Goal: Information Seeking & Learning: Learn about a topic

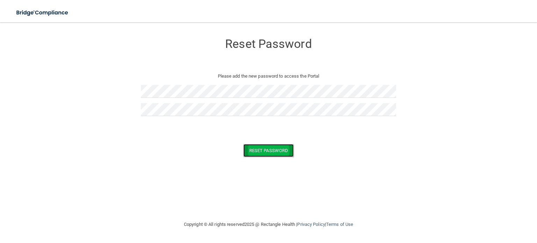
click at [258, 148] on button "Reset Password" at bounding box center [268, 150] width 50 height 13
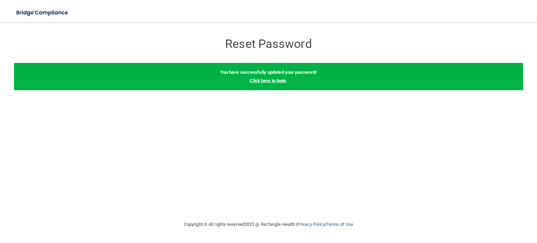
click at [263, 81] on link "Click here to login" at bounding box center [268, 80] width 36 height 5
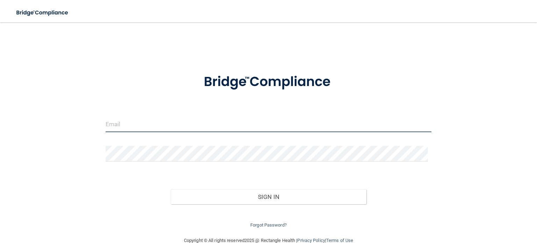
click at [148, 124] on input "email" at bounding box center [269, 124] width 326 height 16
type input "T"
type input "[EMAIL_ADDRESS][DOMAIN_NAME]"
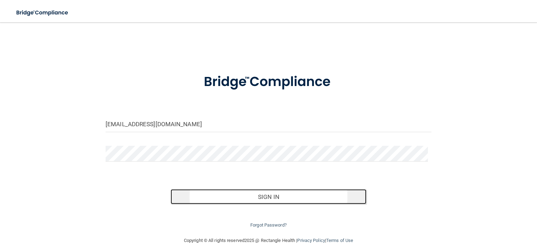
click at [268, 196] on button "Sign In" at bounding box center [268, 196] width 195 height 15
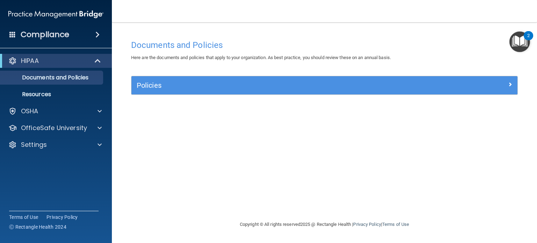
click at [420, 145] on div "Documents and Policies Here are the documents and policies that apply to your o…" at bounding box center [324, 128] width 397 height 184
click at [96, 110] on div at bounding box center [98, 111] width 17 height 8
click at [98, 35] on span at bounding box center [97, 34] width 4 height 8
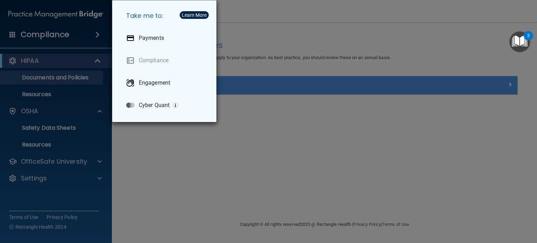
click at [55, 33] on div "Take me to: Payments Compliance Engagement Cyber Quant" at bounding box center [268, 121] width 537 height 243
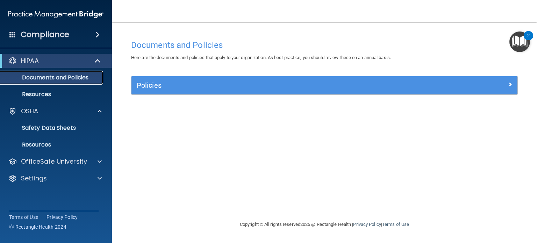
click at [62, 79] on p "Documents and Policies" at bounding box center [52, 77] width 95 height 7
click at [524, 38] on img "Open Resource Center, 2 new notifications" at bounding box center [519, 41] width 21 height 21
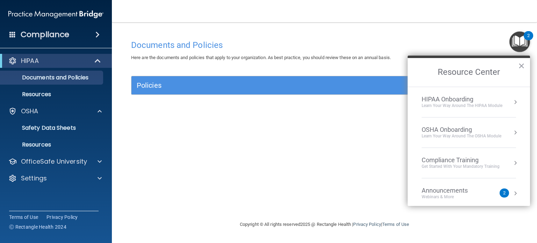
click at [464, 101] on div "HIPAA Onboarding" at bounding box center [462, 99] width 81 height 8
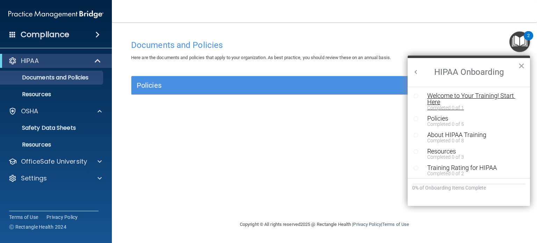
click at [437, 98] on div "Welcome to Your Training! Start Here" at bounding box center [471, 99] width 88 height 13
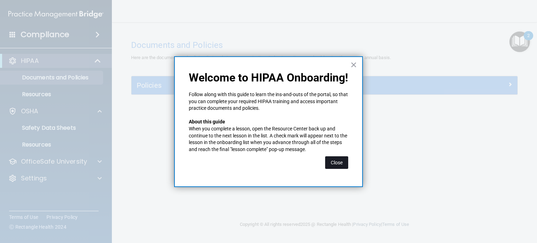
click at [335, 160] on button "Close" at bounding box center [336, 162] width 23 height 13
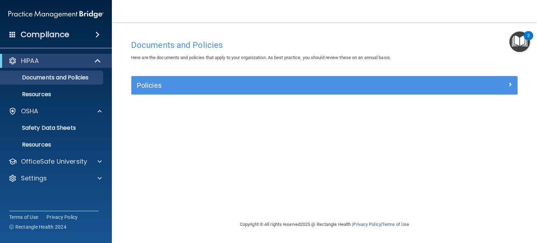
click at [524, 35] on div "2" at bounding box center [528, 35] width 9 height 9
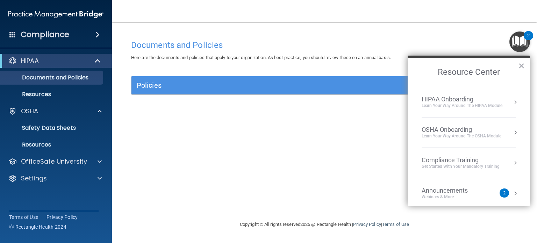
click at [484, 103] on div "Learn Your Way around the HIPAA module" at bounding box center [462, 106] width 81 height 6
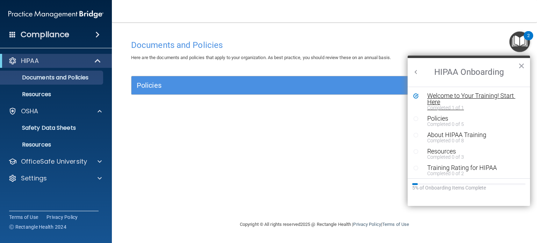
click at [437, 101] on div "Welcome to Your Training! Start Here" at bounding box center [471, 99] width 88 height 13
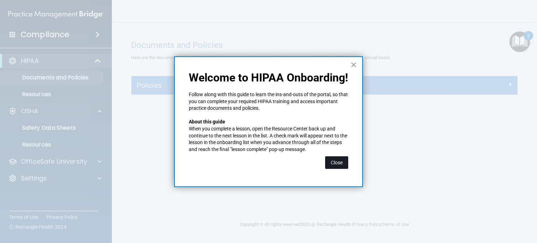
click at [329, 160] on button "Close" at bounding box center [336, 162] width 23 height 13
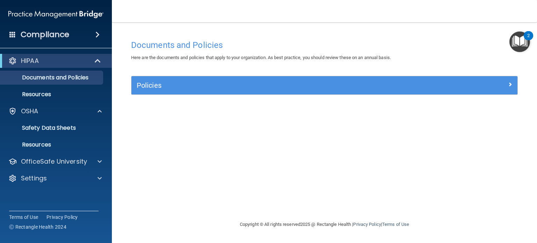
click at [516, 46] on img "Open Resource Center, 2 new notifications" at bounding box center [519, 41] width 21 height 21
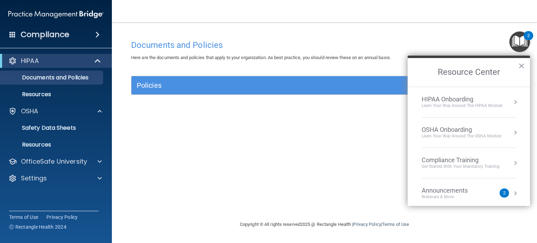
click at [453, 95] on div "HIPAA Onboarding" at bounding box center [462, 99] width 81 height 8
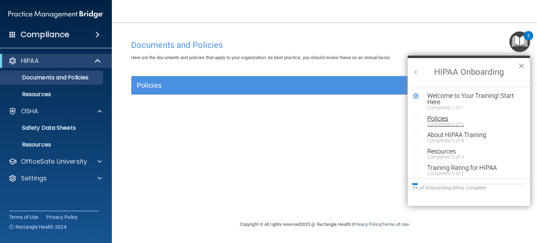
click at [444, 119] on div "Policies" at bounding box center [471, 118] width 88 height 6
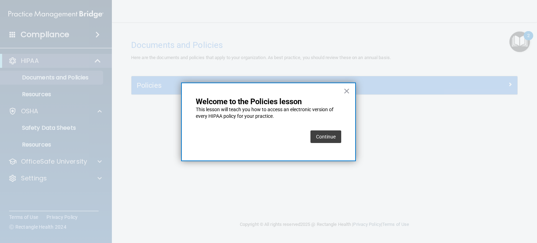
click at [327, 134] on button "Continue" at bounding box center [325, 136] width 31 height 13
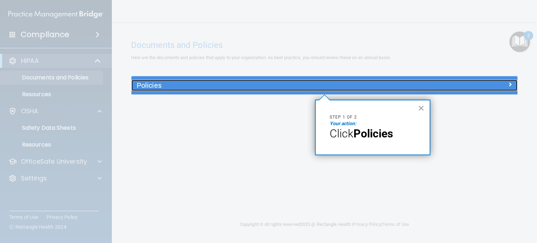
click at [349, 86] on h5 "Policies" at bounding box center [276, 85] width 279 height 8
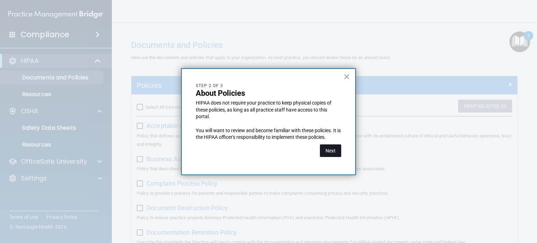
click at [333, 149] on button "Next" at bounding box center [330, 150] width 21 height 13
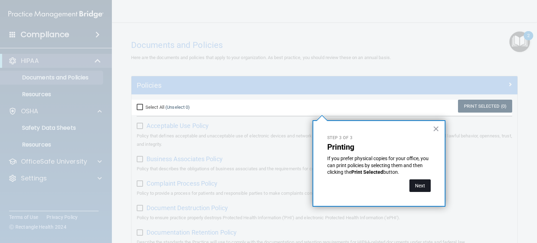
click at [416, 182] on button "Next" at bounding box center [419, 185] width 21 height 13
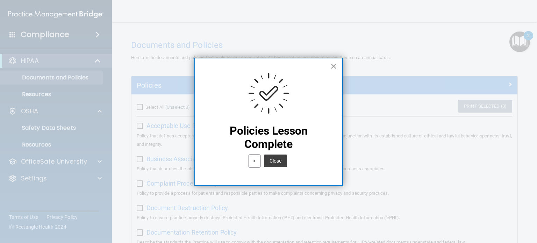
click at [332, 64] on button "×" at bounding box center [333, 65] width 7 height 11
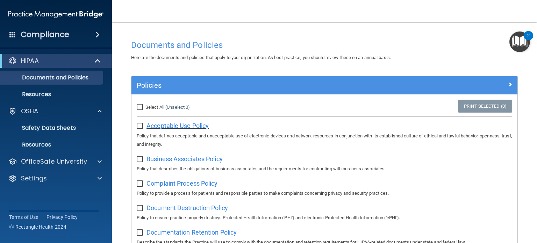
click at [174, 126] on span "Acceptable Use Policy" at bounding box center [177, 125] width 62 height 7
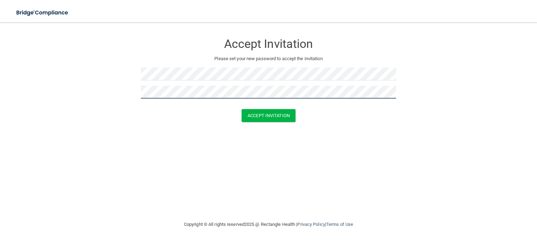
click at [242, 109] on button "Accept Invitation" at bounding box center [269, 115] width 54 height 13
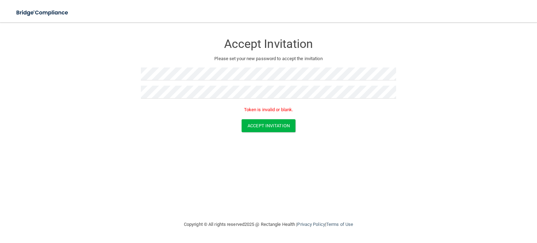
drag, startPoint x: 12, startPoint y: 1, endPoint x: 152, endPoint y: 15, distance: 140.9
click at [152, 15] on div "Toggle navigation" at bounding box center [112, 12] width 224 height 25
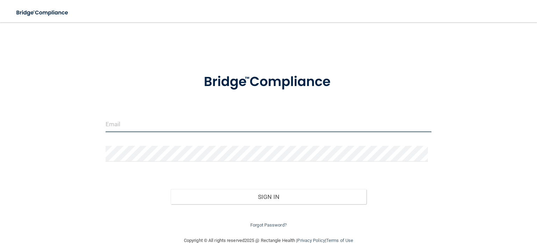
type input "[EMAIL_ADDRESS][DOMAIN_NAME]"
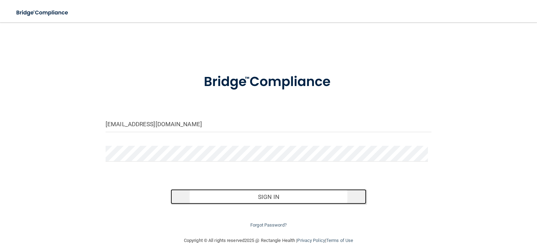
click at [282, 196] on button "Sign In" at bounding box center [268, 196] width 195 height 15
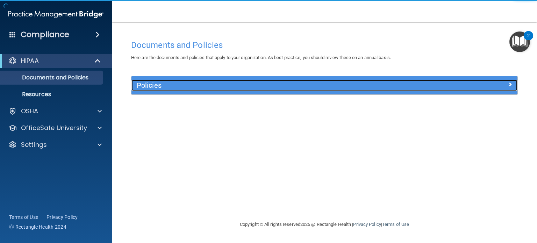
click at [497, 86] on div at bounding box center [469, 84] width 96 height 8
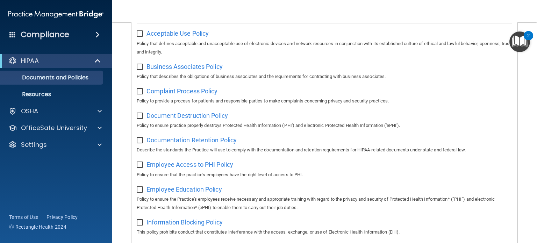
scroll to position [105, 0]
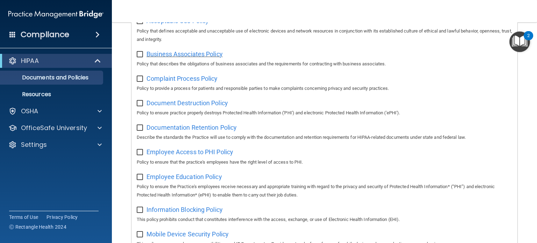
click at [190, 53] on span "Business Associates Policy" at bounding box center [184, 53] width 76 height 7
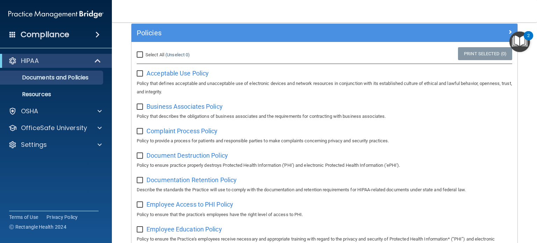
scroll to position [35, 0]
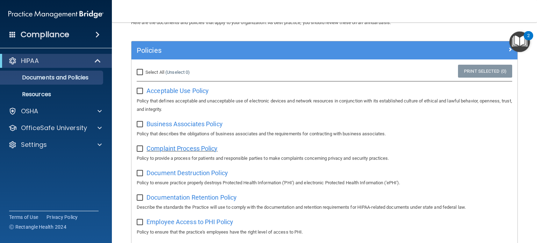
click at [159, 147] on span "Complaint Process Policy" at bounding box center [181, 148] width 71 height 7
click at [163, 175] on span "Document Destruction Policy" at bounding box center [186, 172] width 81 height 7
click at [184, 197] on span "Documentation Retention Policy" at bounding box center [191, 197] width 90 height 7
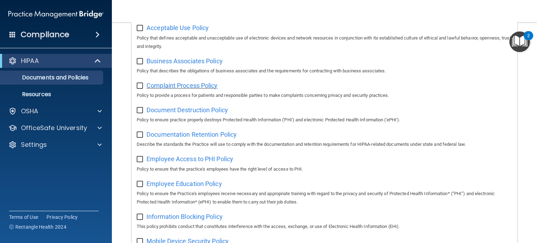
scroll to position [105, 0]
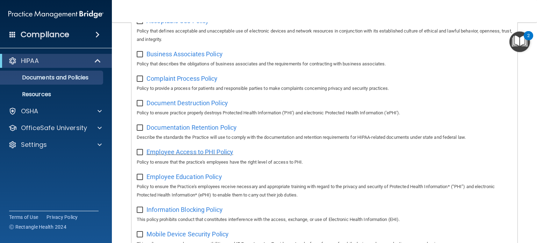
click at [216, 154] on span "Employee Access to PHI Policy" at bounding box center [189, 151] width 87 height 7
click at [178, 177] on span "Employee Education Policy" at bounding box center [184, 176] width 76 height 7
click at [185, 210] on span "Information Blocking Policy" at bounding box center [184, 209] width 76 height 7
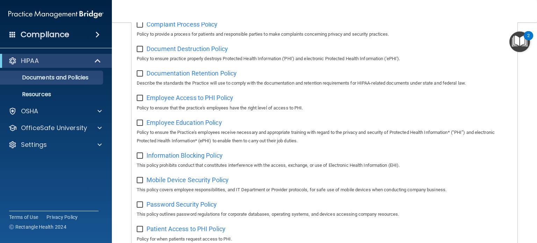
scroll to position [175, 0]
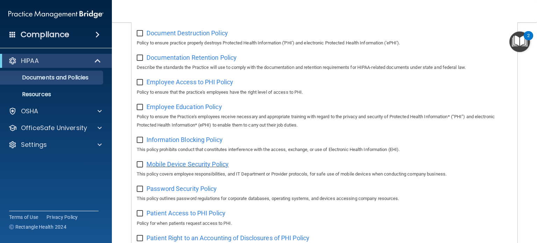
click at [184, 167] on span "Mobile Device Security Policy" at bounding box center [187, 163] width 82 height 7
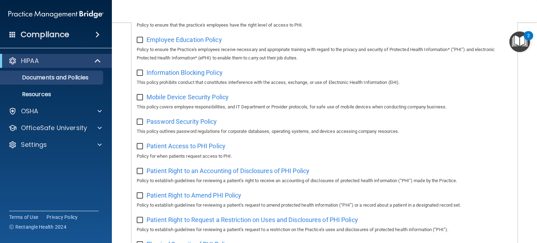
scroll to position [245, 0]
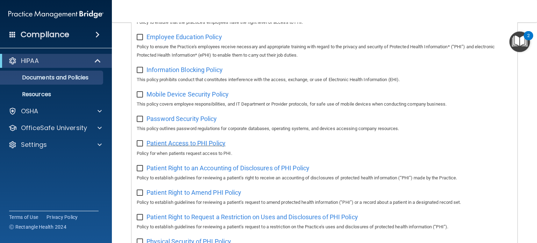
click at [201, 141] on span "Patient Access to PHI Policy" at bounding box center [185, 142] width 79 height 7
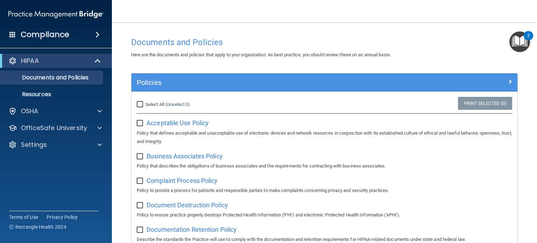
scroll to position [0, 0]
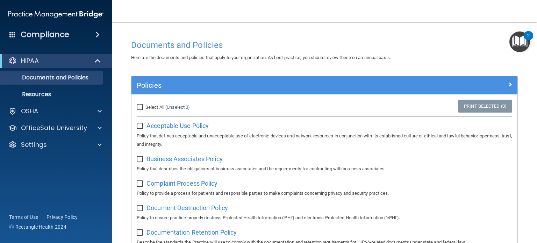
click at [517, 45] on img "Open Resource Center, 2 new notifications" at bounding box center [519, 41] width 21 height 21
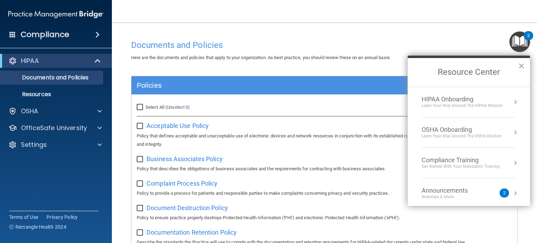
click at [442, 100] on div "HIPAA Onboarding" at bounding box center [462, 99] width 81 height 8
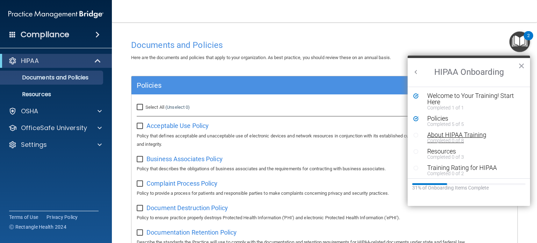
click at [447, 133] on div "About HIPAA Training" at bounding box center [471, 135] width 88 height 6
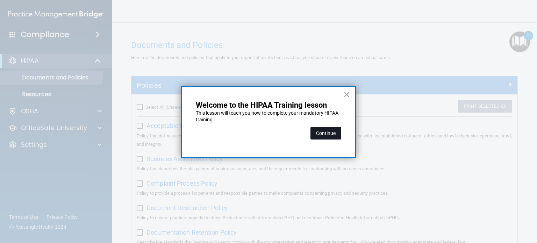
click at [320, 136] on button "Continue" at bounding box center [325, 133] width 31 height 13
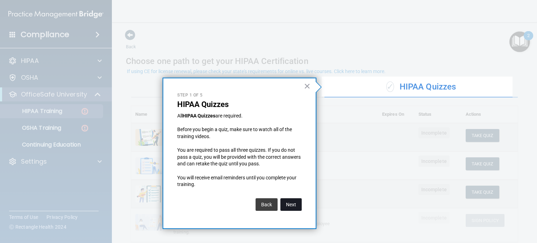
click at [290, 202] on button "Next" at bounding box center [290, 204] width 21 height 13
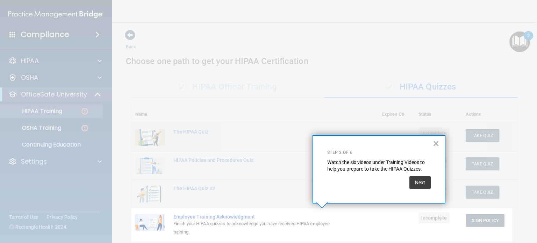
scroll to position [76, 0]
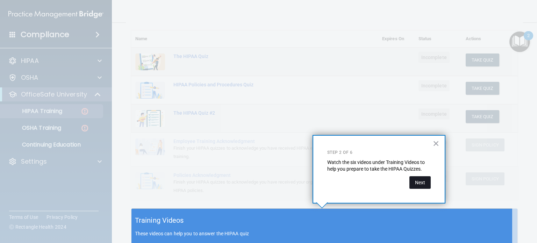
click at [417, 183] on button "Next" at bounding box center [419, 182] width 21 height 13
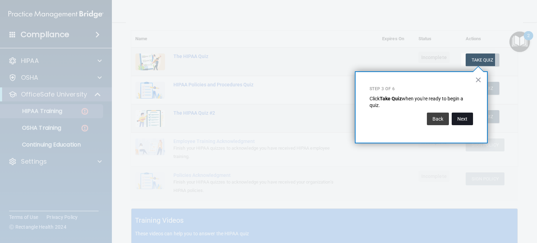
click at [461, 119] on button "Next" at bounding box center [462, 119] width 21 height 13
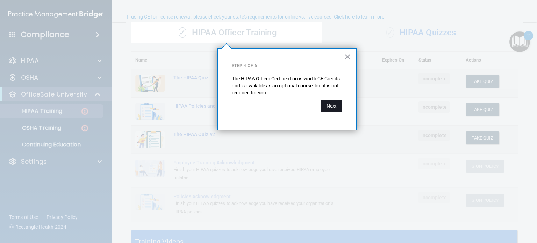
click at [337, 105] on button "Next" at bounding box center [331, 106] width 21 height 13
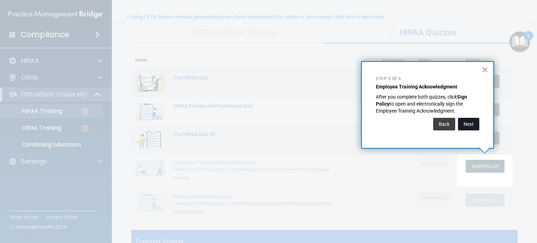
click at [466, 126] on button "Next" at bounding box center [468, 124] width 21 height 13
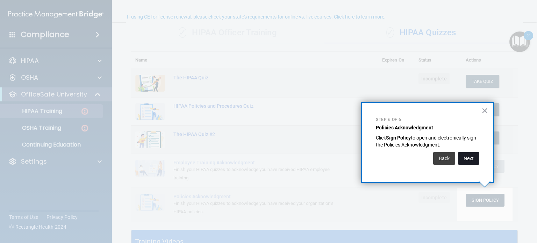
click at [464, 156] on button "Next" at bounding box center [468, 158] width 21 height 13
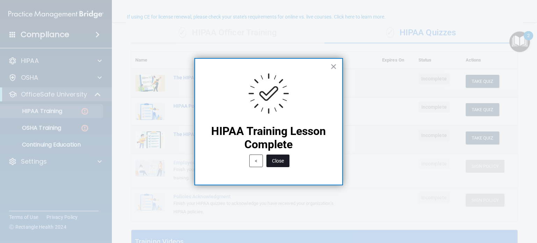
click at [279, 161] on button "Close" at bounding box center [277, 161] width 23 height 13
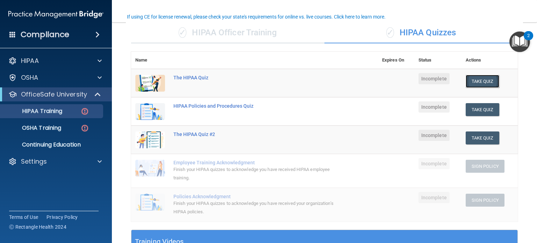
click at [474, 80] on button "Take Quiz" at bounding box center [483, 81] width 34 height 13
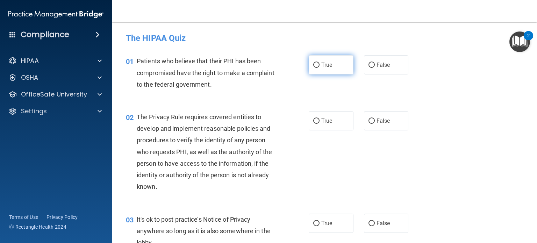
click at [316, 61] on label "True" at bounding box center [331, 64] width 45 height 19
click at [316, 63] on input "True" at bounding box center [316, 65] width 6 height 5
radio input "true"
click at [313, 120] on input "True" at bounding box center [316, 121] width 6 height 5
radio input "true"
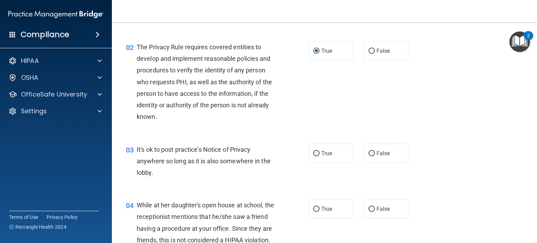
scroll to position [105, 0]
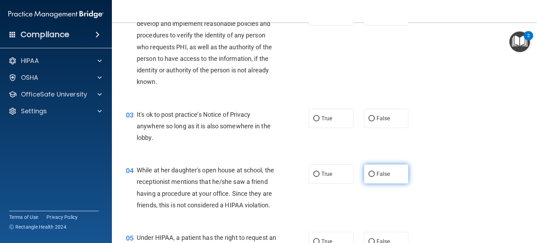
click at [373, 173] on label "False" at bounding box center [386, 173] width 45 height 19
click at [373, 173] on input "False" at bounding box center [371, 174] width 6 height 5
radio input "true"
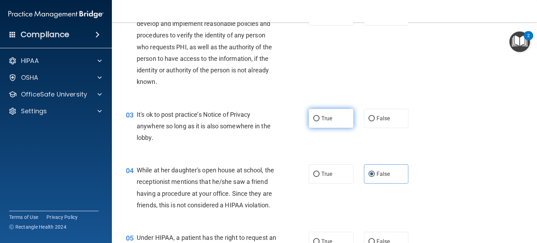
click at [313, 119] on input "True" at bounding box center [316, 118] width 6 height 5
radio input "true"
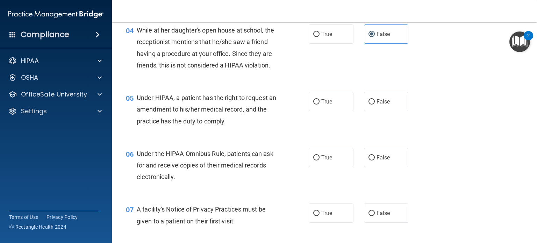
scroll to position [280, 0]
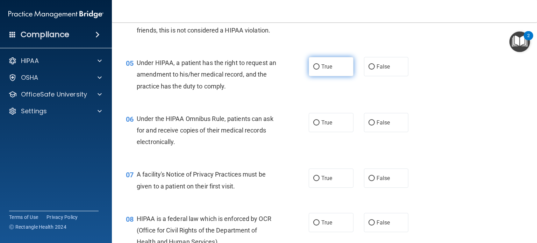
click at [317, 76] on label "True" at bounding box center [331, 66] width 45 height 19
click at [317, 70] on input "True" at bounding box center [316, 66] width 6 height 5
radio input "true"
click at [313, 126] on input "True" at bounding box center [316, 122] width 6 height 5
radio input "true"
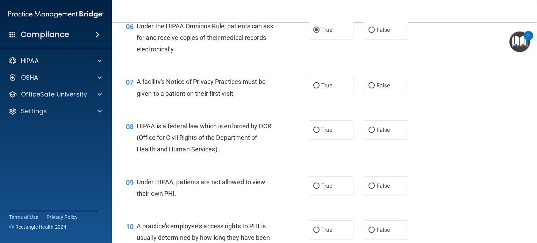
scroll to position [385, 0]
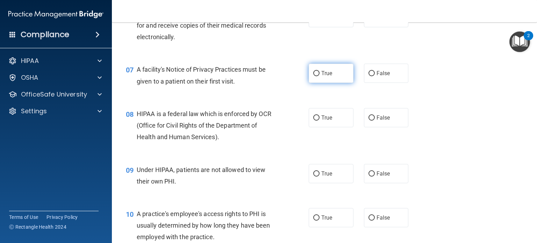
click at [313, 76] on input "True" at bounding box center [316, 73] width 6 height 5
radio input "true"
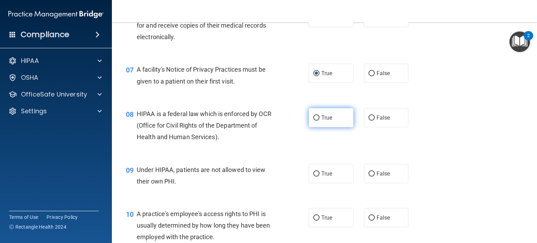
click at [315, 121] on input "True" at bounding box center [316, 117] width 6 height 5
radio input "true"
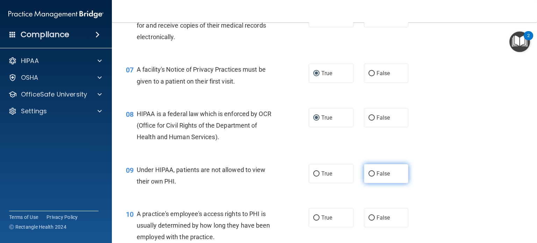
click at [368, 177] on input "False" at bounding box center [371, 173] width 6 height 5
radio input "true"
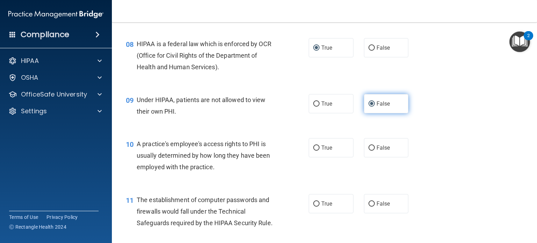
scroll to position [489, 0]
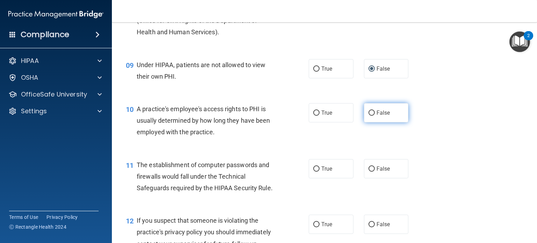
click at [368, 116] on input "False" at bounding box center [371, 112] width 6 height 5
radio input "true"
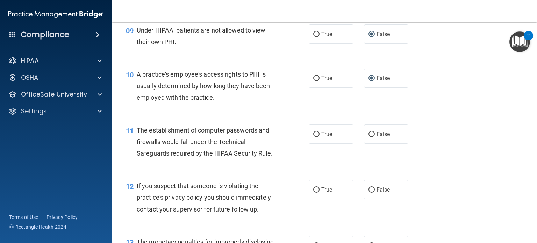
scroll to position [524, 0]
click at [315, 137] on input "True" at bounding box center [316, 133] width 6 height 5
radio input "true"
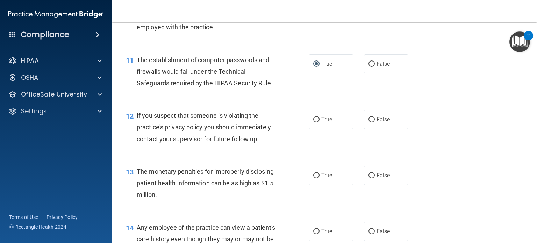
scroll to position [629, 0]
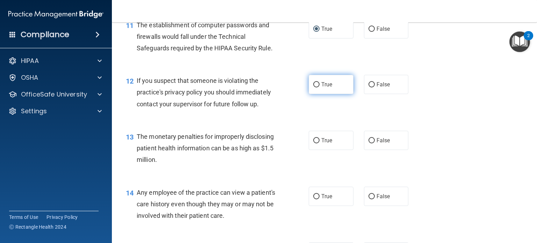
click at [313, 87] on input "True" at bounding box center [316, 84] width 6 height 5
radio input "true"
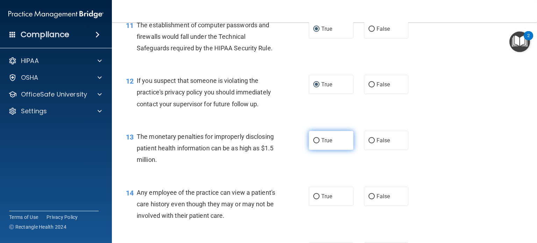
click at [309, 150] on label "True" at bounding box center [331, 140] width 45 height 19
click at [313, 143] on input "True" at bounding box center [316, 140] width 6 height 5
radio input "true"
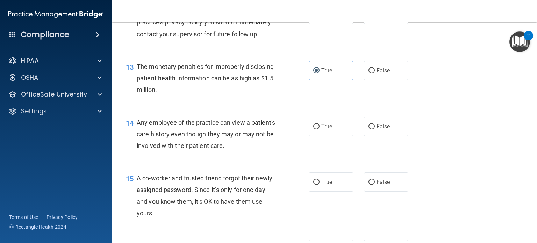
scroll to position [734, 0]
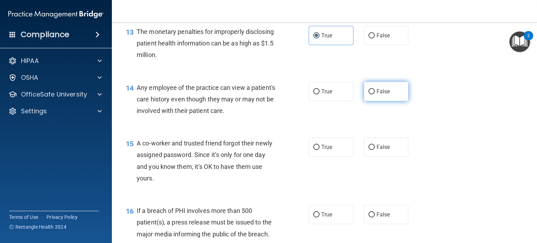
click at [368, 94] on input "False" at bounding box center [371, 91] width 6 height 5
radio input "true"
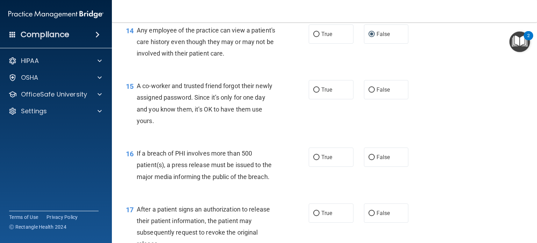
scroll to position [804, 0]
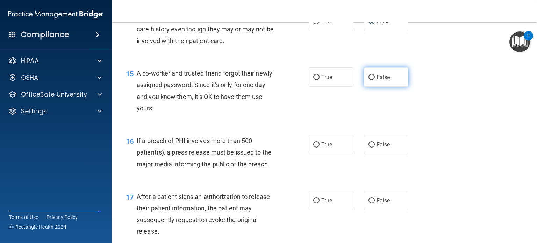
click at [368, 80] on input "False" at bounding box center [371, 77] width 6 height 5
radio input "true"
click at [315, 148] on input "True" at bounding box center [316, 144] width 6 height 5
radio input "true"
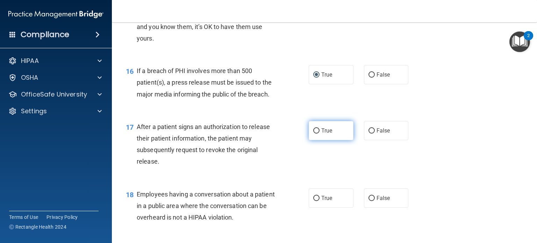
scroll to position [909, 0]
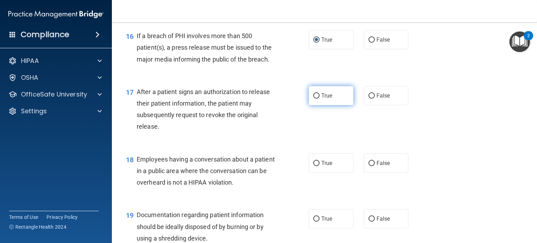
click at [313, 99] on input "True" at bounding box center [316, 95] width 6 height 5
radio input "true"
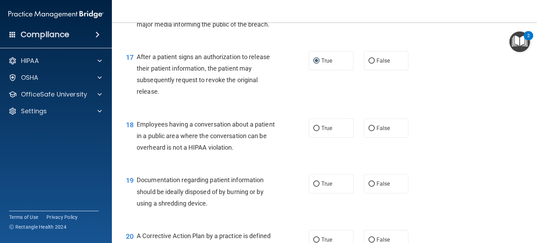
scroll to position [979, 0]
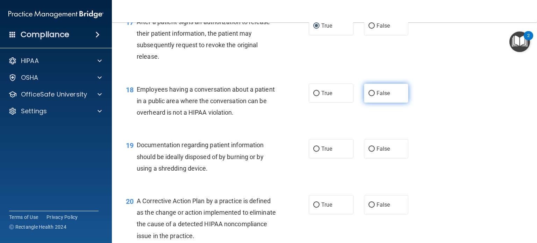
click at [369, 96] on input "False" at bounding box center [371, 93] width 6 height 5
radio input "true"
click at [316, 152] on input "True" at bounding box center [316, 148] width 6 height 5
radio input "true"
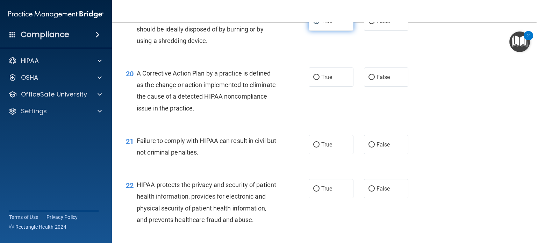
scroll to position [1119, 0]
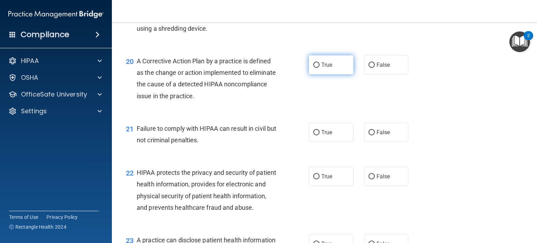
click at [313, 68] on input "True" at bounding box center [316, 65] width 6 height 5
radio input "true"
click at [370, 135] on input "False" at bounding box center [371, 132] width 6 height 5
radio input "true"
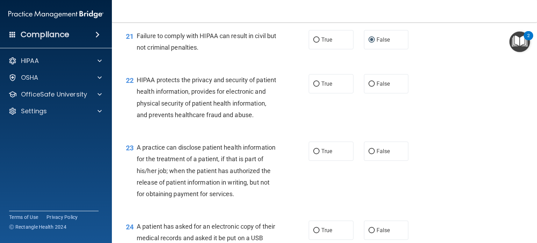
scroll to position [1224, 0]
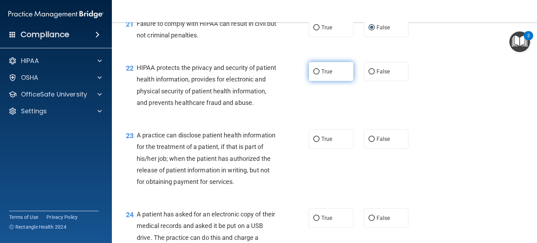
click at [313, 74] on input "True" at bounding box center [316, 71] width 6 height 5
radio input "true"
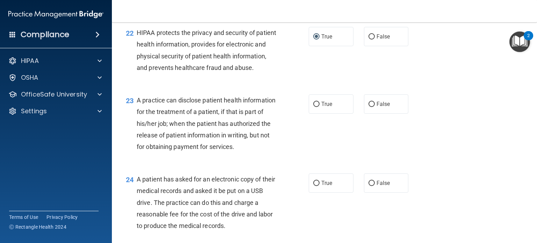
scroll to position [1294, 0]
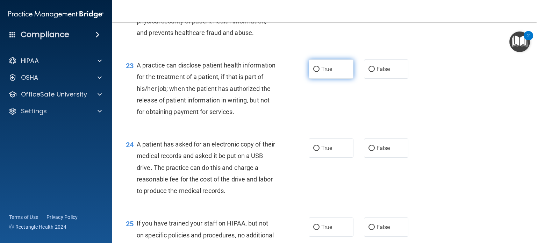
click at [313, 72] on input "True" at bounding box center [316, 69] width 6 height 5
radio input "true"
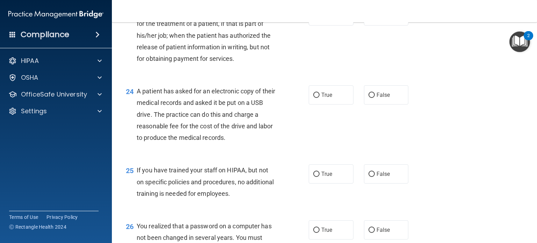
scroll to position [1363, 0]
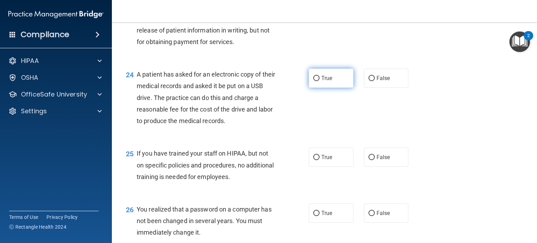
click at [313, 81] on input "True" at bounding box center [316, 78] width 6 height 5
radio input "true"
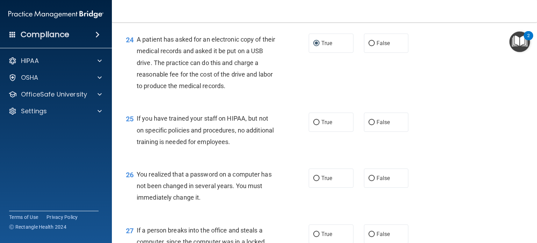
scroll to position [1433, 0]
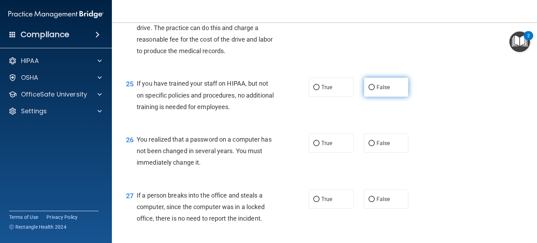
click at [371, 97] on label "False" at bounding box center [386, 87] width 45 height 19
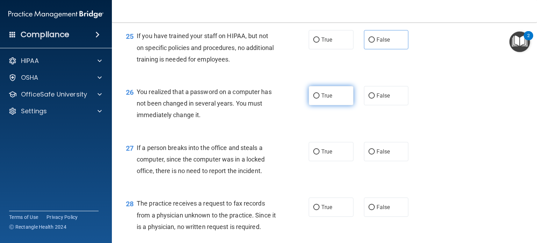
scroll to position [1503, 0]
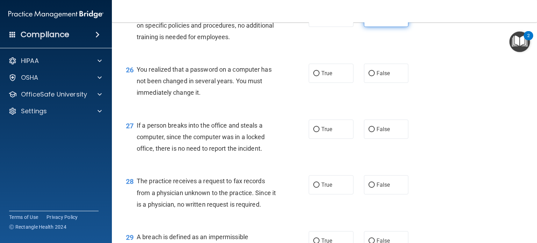
click at [365, 27] on label "False" at bounding box center [386, 17] width 45 height 19
click at [368, 20] on input "False" at bounding box center [371, 17] width 6 height 5
radio input "true"
click at [314, 76] on input "True" at bounding box center [316, 73] width 6 height 5
radio input "true"
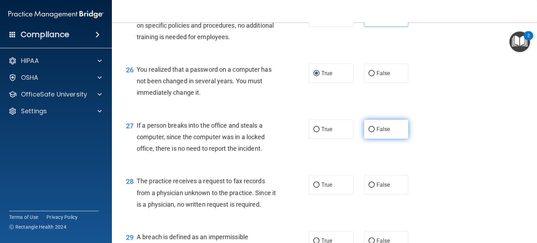
click at [368, 132] on input "False" at bounding box center [371, 129] width 6 height 5
radio input "true"
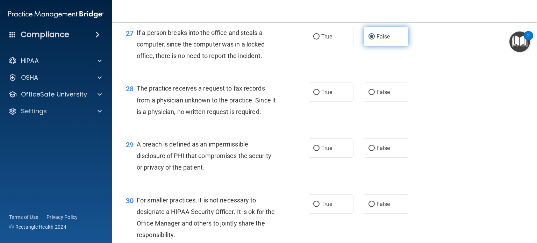
scroll to position [1608, 0]
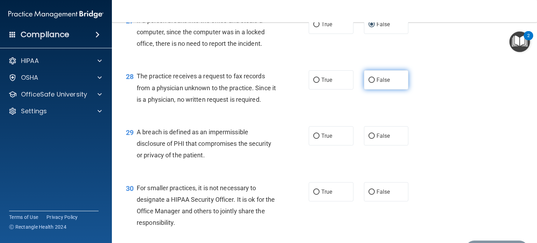
click at [370, 89] on label "False" at bounding box center [386, 79] width 45 height 19
click at [370, 83] on input "False" at bounding box center [371, 80] width 6 height 5
radio input "true"
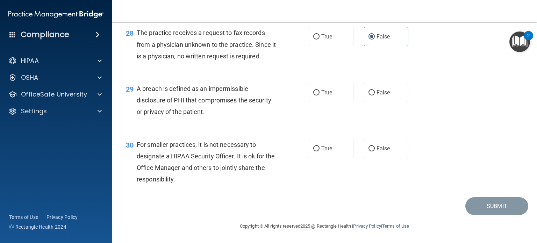
scroll to position [1687, 0]
click at [315, 91] on input "True" at bounding box center [316, 92] width 6 height 5
radio input "true"
click at [315, 148] on input "True" at bounding box center [316, 148] width 6 height 5
radio input "true"
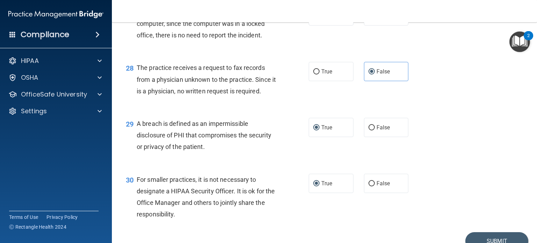
scroll to position [1652, 0]
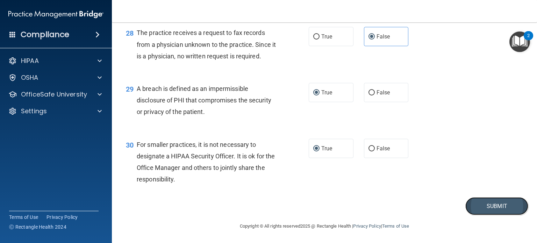
click at [497, 215] on button "Submit" at bounding box center [496, 206] width 63 height 18
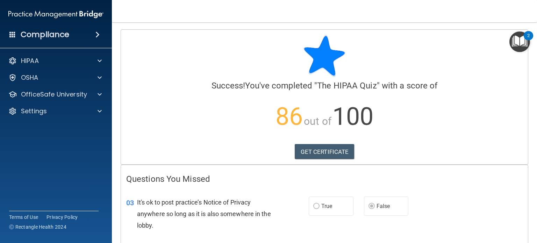
click at [513, 42] on img "Open Resource Center, 2 new notifications" at bounding box center [519, 41] width 21 height 21
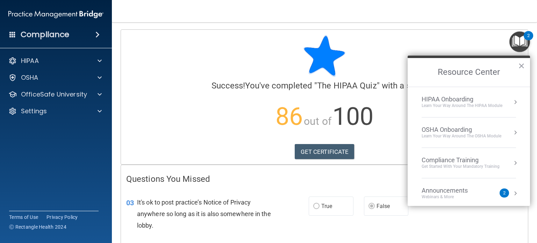
click at [445, 100] on div "HIPAA Onboarding" at bounding box center [462, 99] width 81 height 8
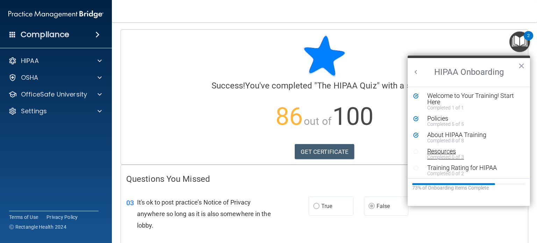
click at [444, 151] on div "Resources" at bounding box center [471, 151] width 88 height 6
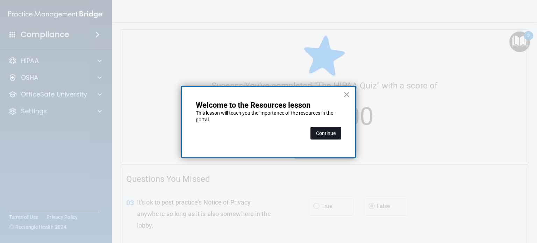
click at [323, 137] on button "Continue" at bounding box center [325, 133] width 31 height 13
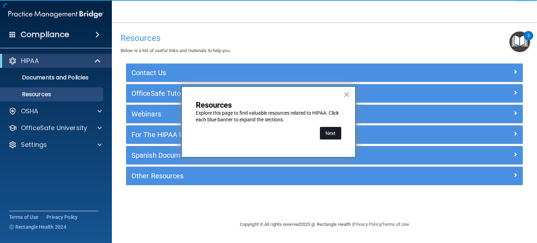
click at [331, 132] on button "Next" at bounding box center [330, 133] width 21 height 13
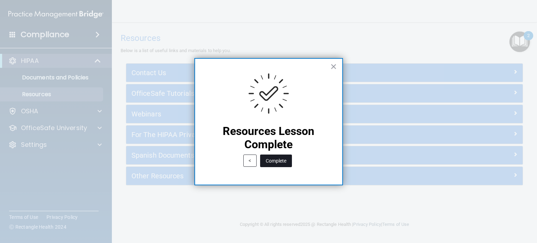
click at [279, 159] on button "Complete" at bounding box center [276, 161] width 32 height 13
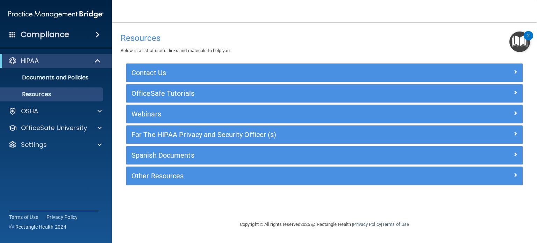
click at [521, 42] on img "Open Resource Center, 2 new notifications" at bounding box center [519, 41] width 21 height 21
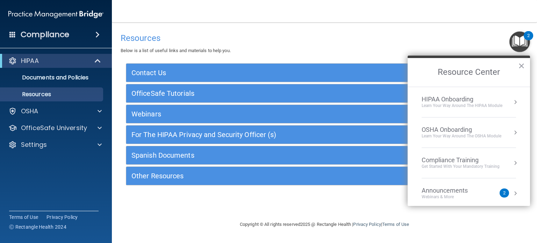
click at [459, 105] on div "Learn Your Way around the HIPAA module" at bounding box center [462, 106] width 81 height 6
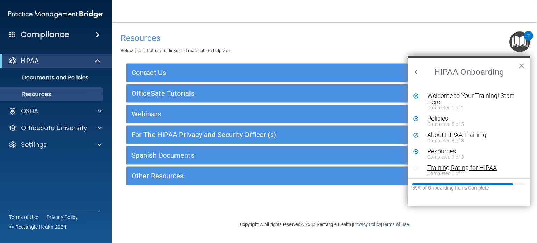
click at [445, 171] on div "Completed 0 of 2" at bounding box center [471, 173] width 88 height 5
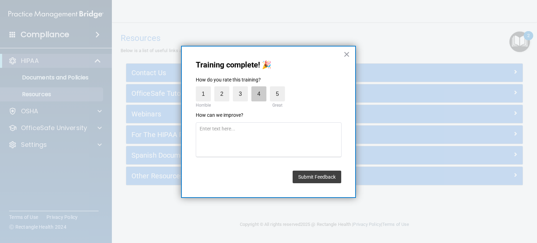
click at [258, 92] on label "4" at bounding box center [258, 93] width 15 height 15
click at [243, 88] on input "4" at bounding box center [243, 88] width 0 height 0
click at [307, 176] on button "Submit Feedback" at bounding box center [317, 177] width 49 height 13
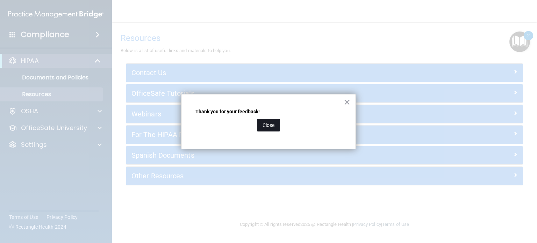
drag, startPoint x: 271, startPoint y: 126, endPoint x: 350, endPoint y: 84, distance: 89.0
click at [271, 125] on button "Close" at bounding box center [268, 125] width 23 height 13
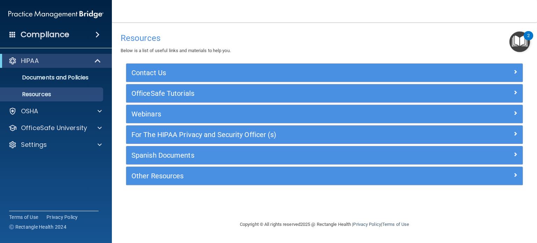
click at [517, 41] on img "Open Resource Center, 2 new notifications" at bounding box center [519, 41] width 21 height 21
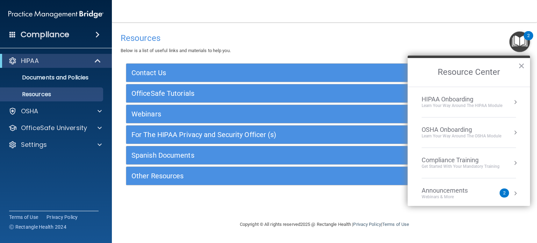
click at [451, 129] on div "OSHA Onboarding" at bounding box center [462, 130] width 80 height 8
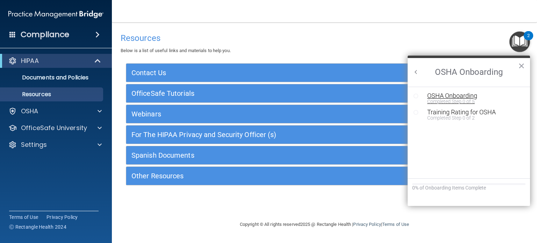
click at [443, 97] on div "OSHA Onboarding" at bounding box center [474, 96] width 94 height 6
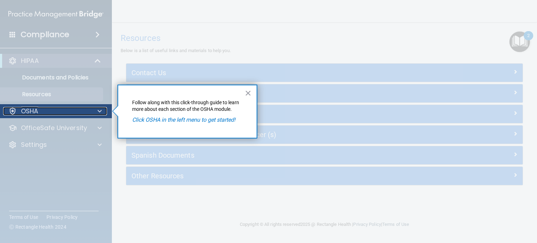
click at [85, 112] on div "OSHA" at bounding box center [46, 111] width 87 height 8
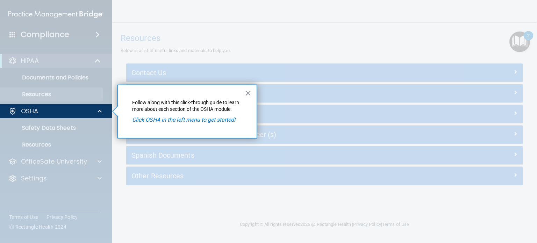
click at [66, 124] on div at bounding box center [56, 180] width 112 height 125
click at [167, 120] on em "Click OSHA in the left menu to get started!" at bounding box center [183, 119] width 103 height 7
click at [30, 112] on p "OSHA" at bounding box center [29, 111] width 17 height 8
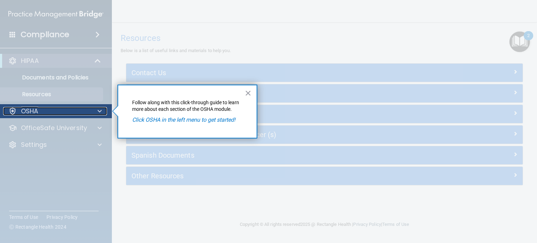
click at [29, 112] on p "OSHA" at bounding box center [29, 111] width 17 height 8
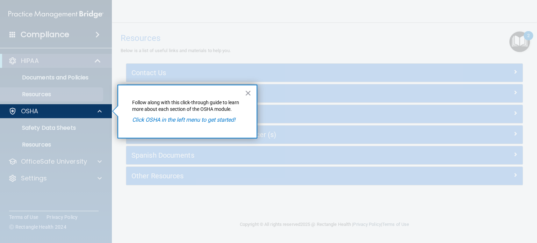
click at [41, 123] on div at bounding box center [56, 180] width 112 height 125
click at [249, 92] on button "×" at bounding box center [248, 92] width 7 height 11
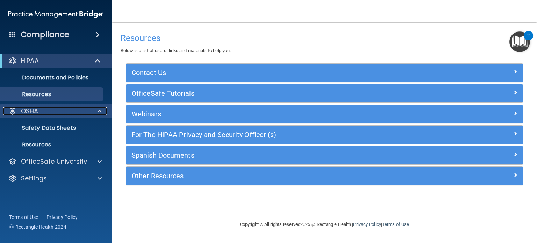
click at [58, 113] on div "OSHA" at bounding box center [46, 111] width 87 height 8
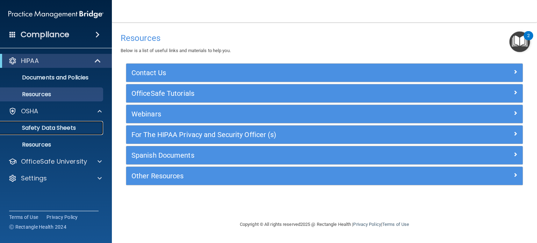
click at [65, 126] on p "Safety Data Sheets" at bounding box center [52, 127] width 95 height 7
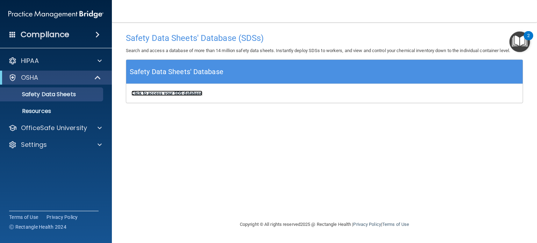
click at [176, 93] on b "Click to access your SDS database" at bounding box center [166, 93] width 71 height 5
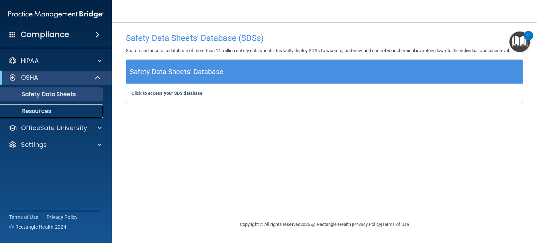
click at [49, 113] on p "Resources" at bounding box center [52, 111] width 95 height 7
click at [514, 44] on img "Open Resource Center, 2 new notifications" at bounding box center [519, 41] width 21 height 21
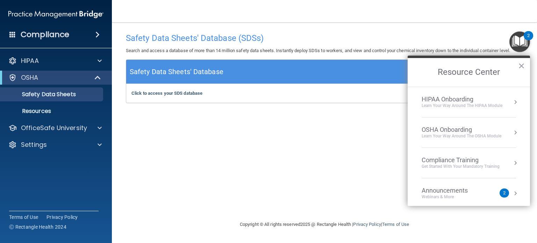
click at [449, 134] on div "Learn your way around the OSHA module" at bounding box center [462, 136] width 80 height 6
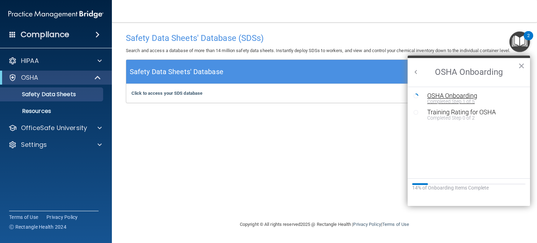
click at [438, 99] on div "Completed Step 1 of 5" at bounding box center [474, 101] width 94 height 5
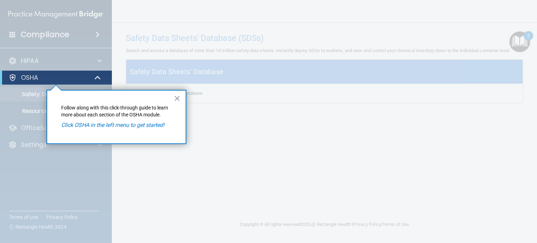
click at [177, 98] on button "×" at bounding box center [177, 98] width 7 height 11
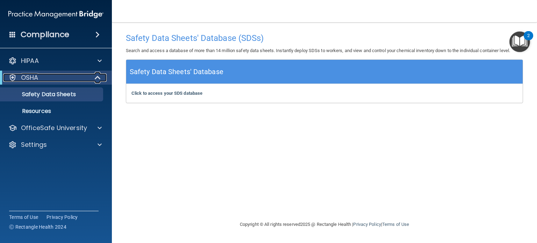
click at [61, 79] on div "OSHA" at bounding box center [46, 77] width 86 height 8
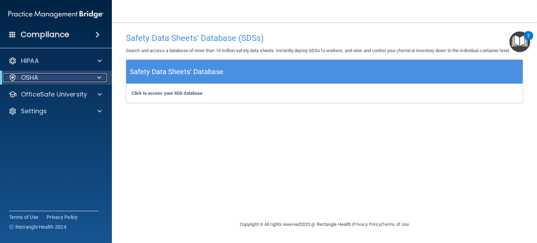
click at [61, 79] on div "OSHA" at bounding box center [46, 77] width 86 height 8
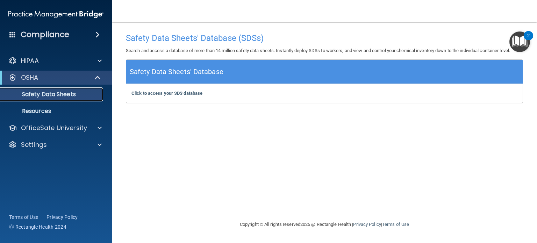
click at [59, 93] on p "Safety Data Sheets" at bounding box center [52, 94] width 95 height 7
click at [42, 112] on p "Resources" at bounding box center [52, 111] width 95 height 7
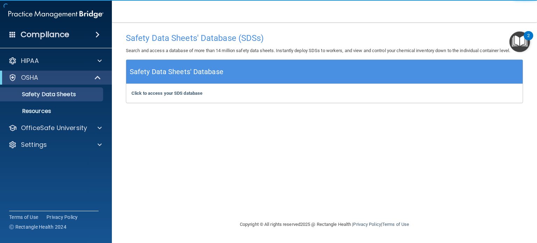
click at [524, 37] on div "2" at bounding box center [528, 35] width 9 height 9
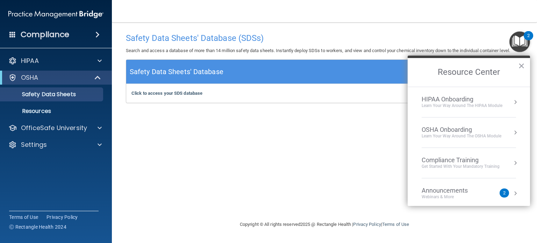
click at [457, 131] on div "OSHA Onboarding" at bounding box center [462, 130] width 80 height 8
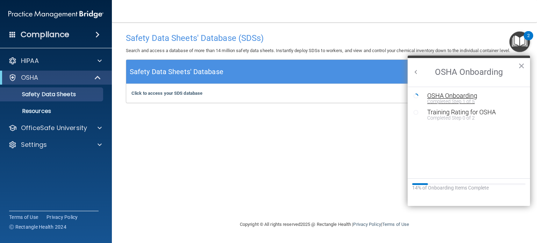
click at [453, 99] on div "Completed Step 1 of 5" at bounding box center [474, 101] width 94 height 5
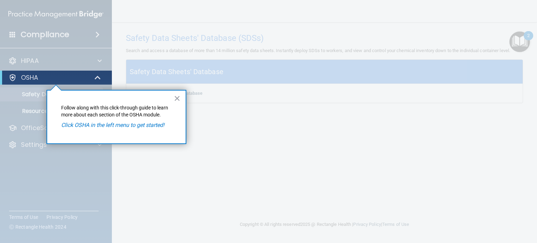
click at [110, 127] on em "Click OSHA in the left menu to get started!" at bounding box center [112, 125] width 103 height 7
click at [179, 99] on button "×" at bounding box center [177, 98] width 7 height 11
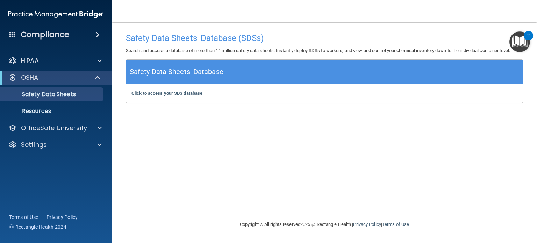
click at [516, 42] on img "Open Resource Center, 2 new notifications" at bounding box center [519, 41] width 21 height 21
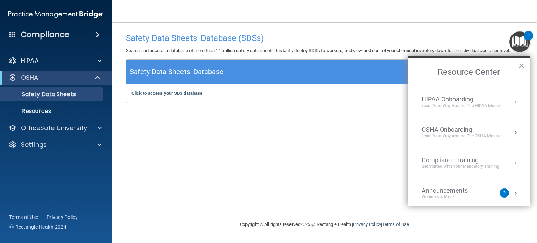
click at [452, 162] on div "Compliance Training" at bounding box center [461, 160] width 78 height 8
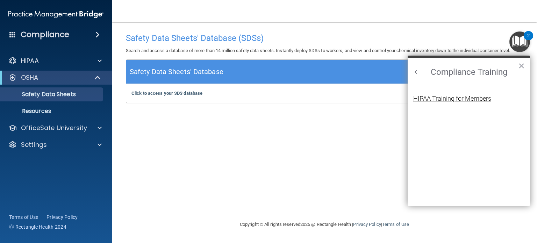
click at [442, 96] on div "HIPAA Training for Members" at bounding box center [452, 98] width 78 height 6
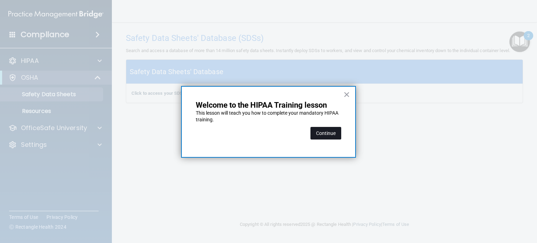
click at [317, 133] on button "Continue" at bounding box center [325, 133] width 31 height 13
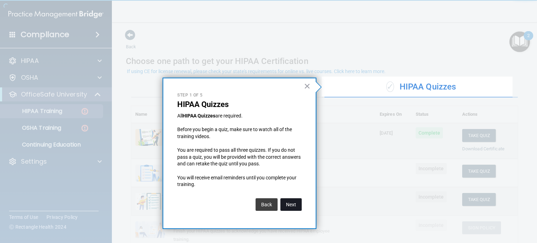
click at [291, 203] on button "Next" at bounding box center [290, 204] width 21 height 13
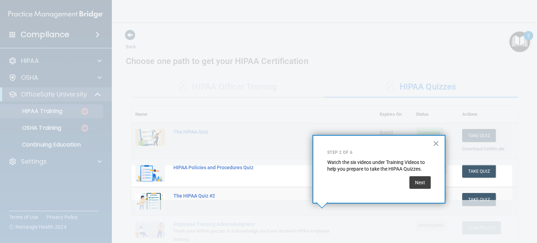
scroll to position [83, 0]
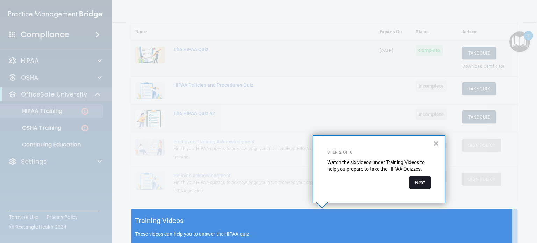
click at [417, 181] on button "Next" at bounding box center [419, 182] width 21 height 13
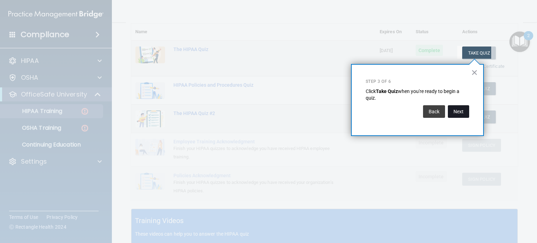
click at [456, 111] on button "Next" at bounding box center [458, 111] width 21 height 13
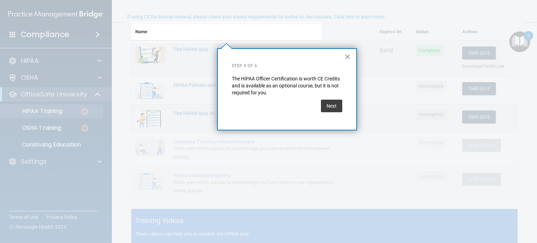
scroll to position [54, 0]
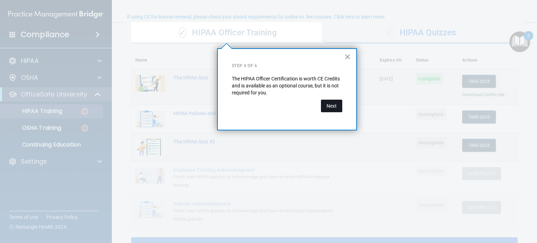
click at [328, 105] on button "Next" at bounding box center [331, 106] width 21 height 13
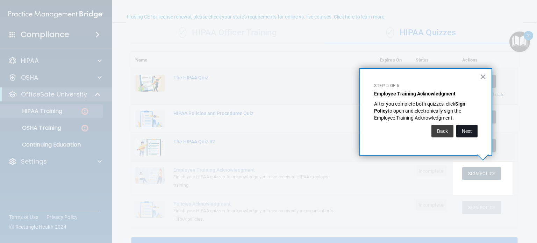
click at [467, 128] on button "Next" at bounding box center [466, 131] width 21 height 13
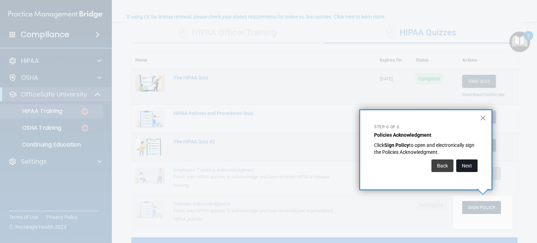
click at [468, 164] on button "Next" at bounding box center [466, 165] width 21 height 13
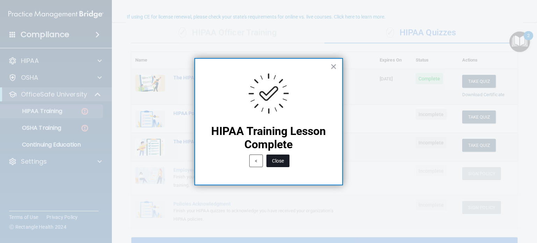
click at [283, 162] on button "Close" at bounding box center [277, 161] width 23 height 13
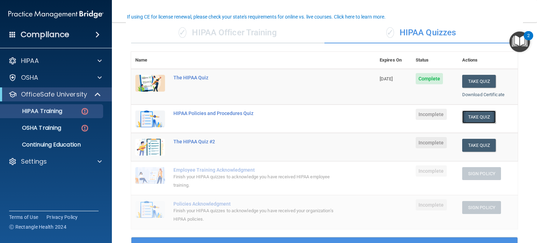
click at [473, 116] on button "Take Quiz" at bounding box center [479, 116] width 34 height 13
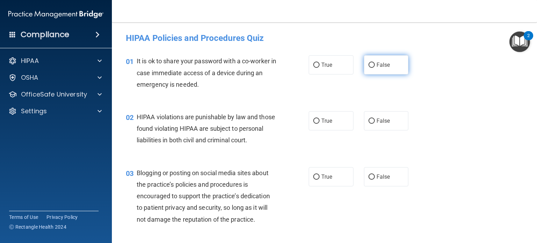
click at [368, 65] on input "False" at bounding box center [371, 65] width 6 height 5
radio input "true"
click at [315, 120] on input "True" at bounding box center [316, 121] width 6 height 5
radio input "true"
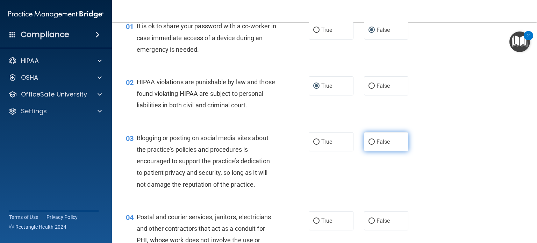
click at [368, 145] on input "False" at bounding box center [371, 141] width 6 height 5
radio input "true"
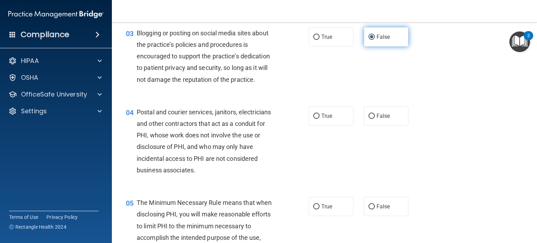
scroll to position [175, 0]
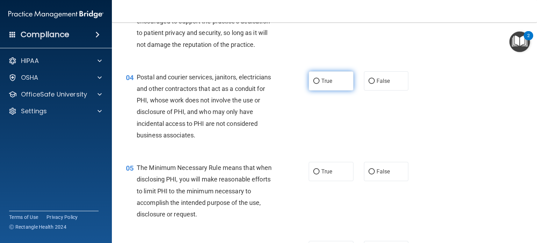
click at [313, 84] on input "True" at bounding box center [316, 81] width 6 height 5
radio input "true"
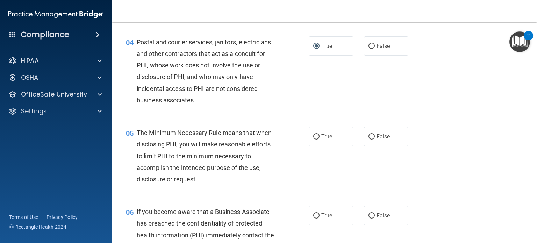
scroll to position [245, 0]
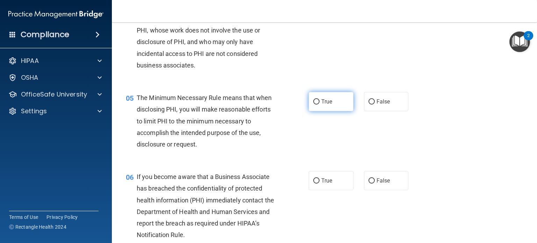
click at [313, 105] on input "True" at bounding box center [316, 101] width 6 height 5
radio input "true"
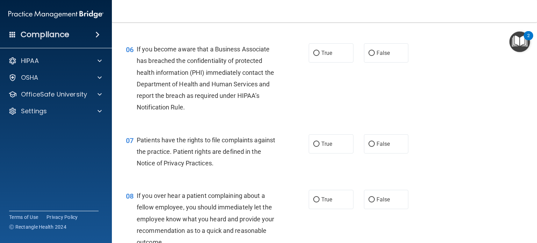
scroll to position [385, 0]
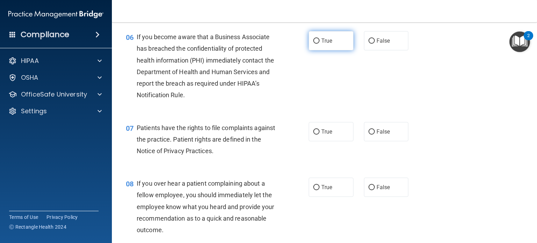
click at [313, 44] on input "True" at bounding box center [316, 40] width 6 height 5
radio input "true"
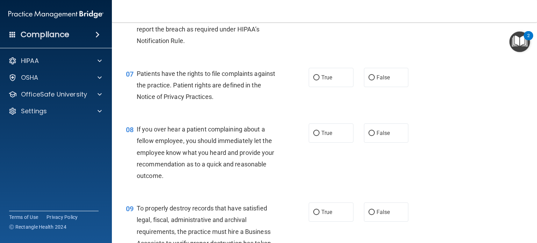
scroll to position [454, 0]
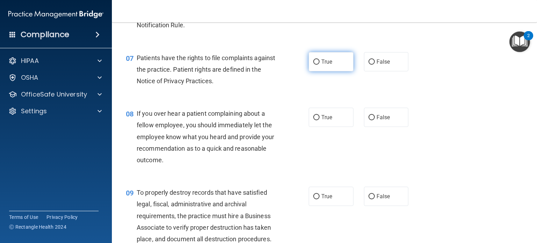
click at [314, 70] on label "True" at bounding box center [331, 61] width 45 height 19
click at [314, 65] on input "True" at bounding box center [316, 61] width 6 height 5
radio input "true"
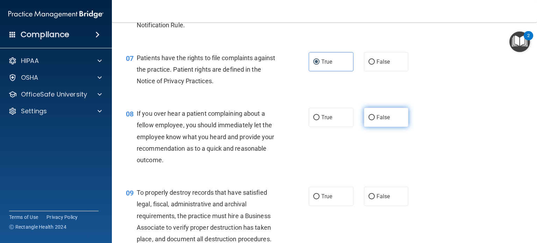
click at [369, 120] on input "False" at bounding box center [371, 117] width 6 height 5
radio input "true"
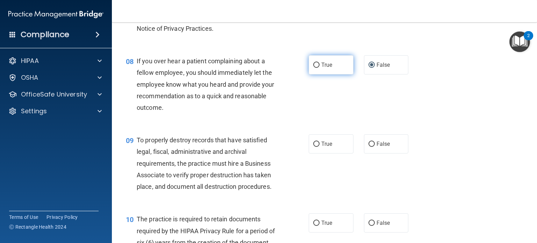
scroll to position [524, 0]
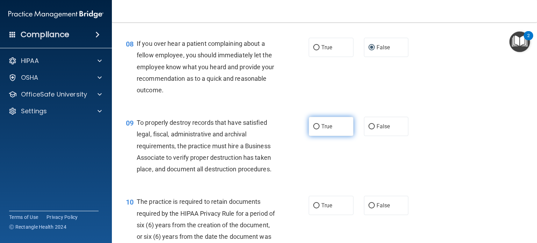
click at [314, 129] on input "True" at bounding box center [316, 126] width 6 height 5
radio input "true"
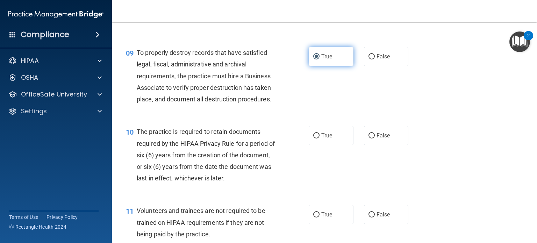
scroll to position [629, 0]
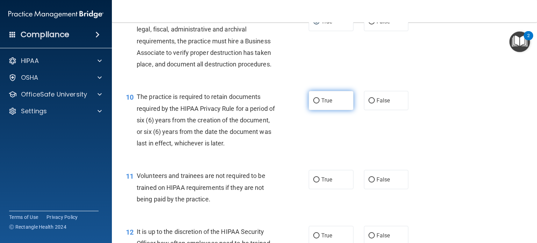
click at [313, 103] on input "True" at bounding box center [316, 100] width 6 height 5
radio input "true"
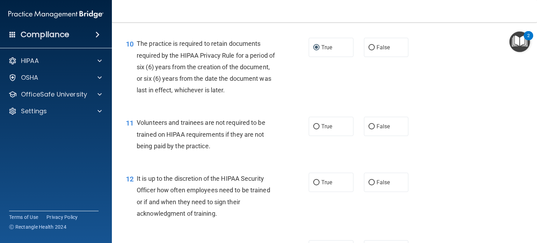
scroll to position [699, 0]
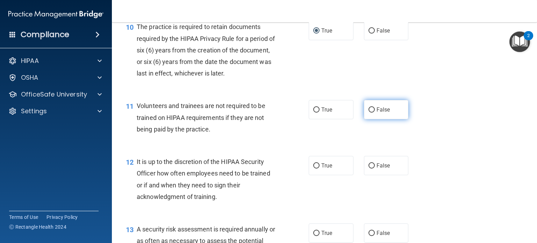
click at [368, 113] on input "False" at bounding box center [371, 109] width 6 height 5
radio input "true"
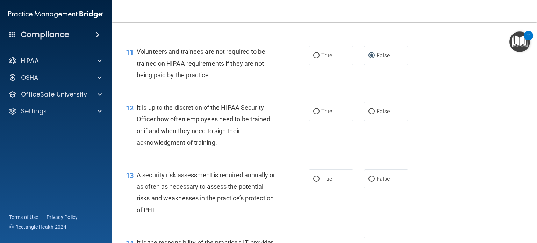
scroll to position [769, 0]
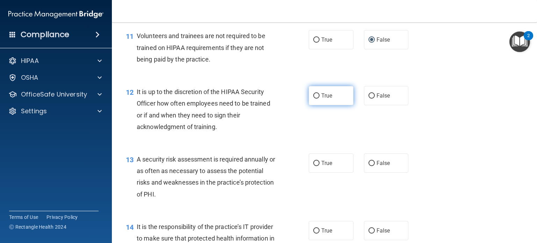
click at [313, 99] on input "True" at bounding box center [316, 95] width 6 height 5
radio input "true"
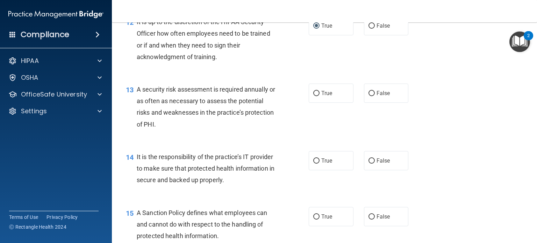
scroll to position [874, 0]
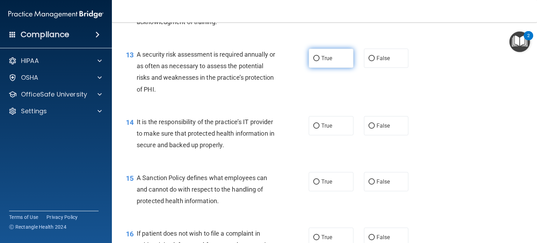
click at [313, 61] on input "True" at bounding box center [316, 58] width 6 height 5
radio input "true"
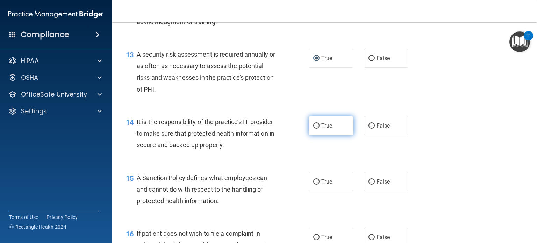
click at [317, 135] on label "True" at bounding box center [331, 125] width 45 height 19
click at [317, 129] on input "True" at bounding box center [316, 125] width 6 height 5
radio input "true"
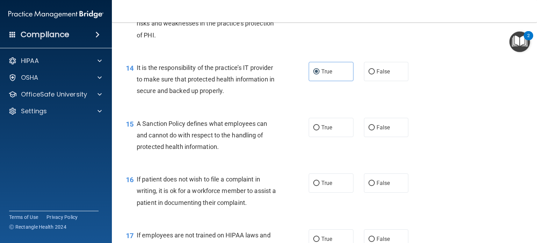
scroll to position [944, 0]
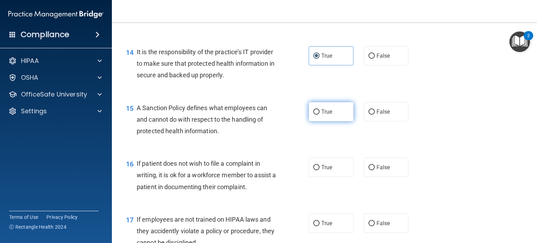
click at [313, 115] on input "True" at bounding box center [316, 111] width 6 height 5
radio input "true"
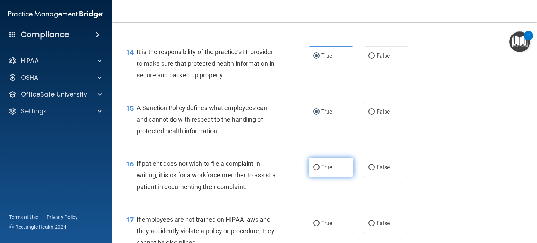
click at [309, 177] on label "True" at bounding box center [331, 167] width 45 height 19
click at [313, 170] on input "True" at bounding box center [316, 167] width 6 height 5
radio input "true"
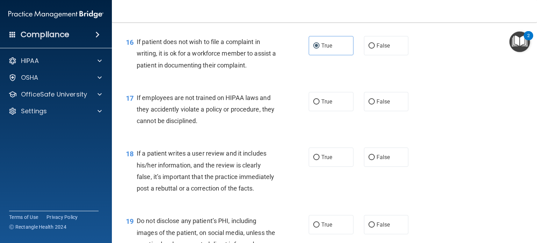
scroll to position [1084, 0]
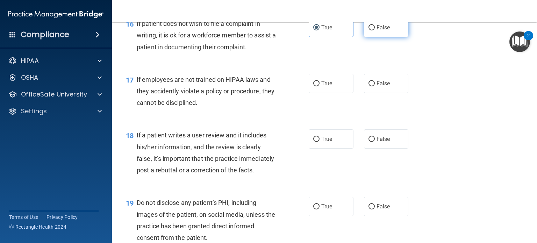
click at [368, 30] on input "False" at bounding box center [371, 27] width 6 height 5
radio input "true"
radio input "false"
click at [377, 87] on span "False" at bounding box center [384, 83] width 14 height 7
click at [373, 86] on input "False" at bounding box center [371, 83] width 6 height 5
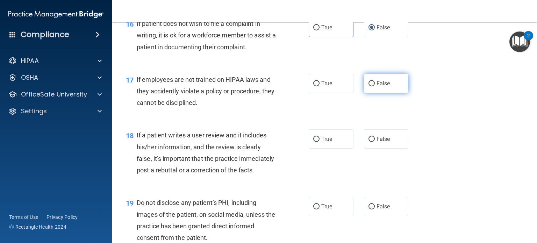
radio input "true"
click at [313, 142] on input "True" at bounding box center [316, 139] width 6 height 5
radio input "true"
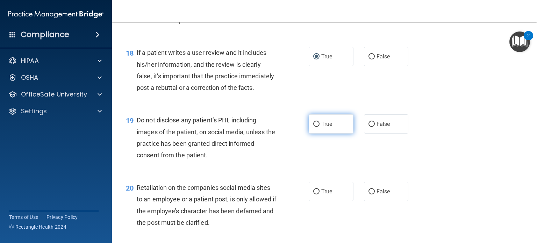
scroll to position [1189, 0]
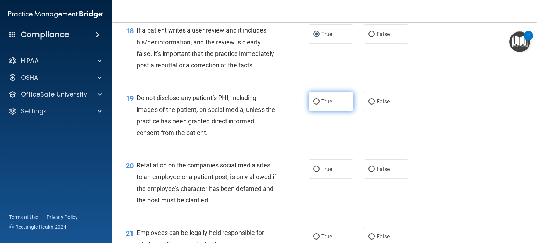
click at [313, 105] on input "True" at bounding box center [316, 101] width 6 height 5
radio input "true"
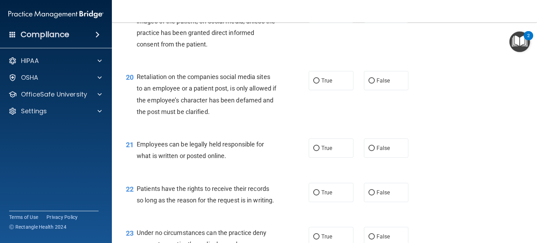
scroll to position [1294, 0]
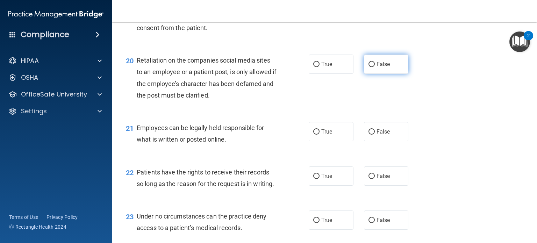
click at [365, 74] on label "False" at bounding box center [386, 64] width 45 height 19
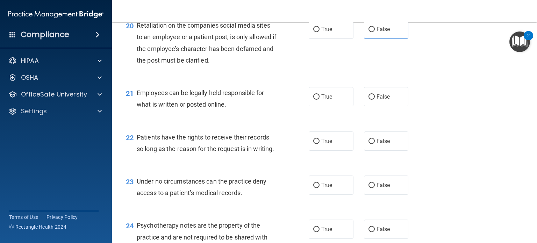
scroll to position [1363, 0]
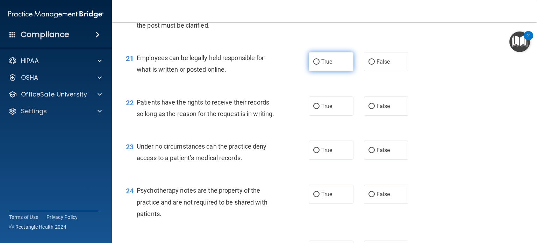
click at [313, 65] on input "True" at bounding box center [316, 61] width 6 height 5
radio input "true"
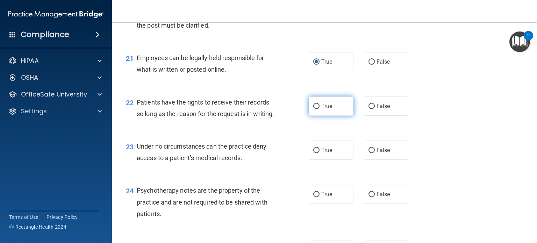
click at [313, 109] on input "True" at bounding box center [316, 106] width 6 height 5
radio input "true"
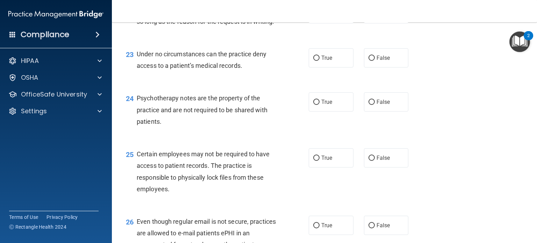
scroll to position [1468, 0]
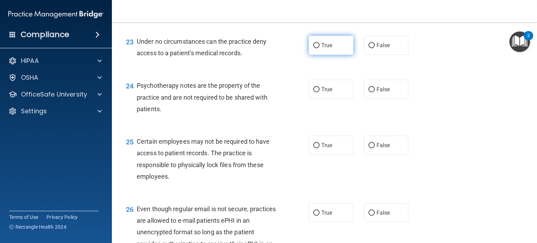
click at [315, 48] on input "True" at bounding box center [316, 45] width 6 height 5
radio input "true"
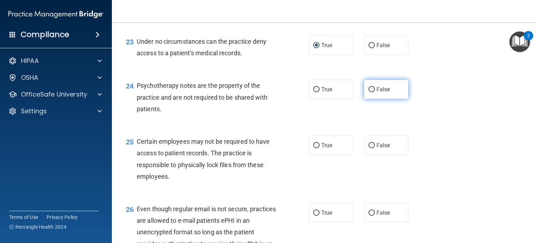
click at [368, 92] on input "False" at bounding box center [371, 89] width 6 height 5
radio input "true"
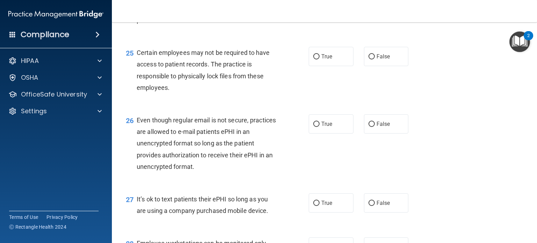
scroll to position [1573, 0]
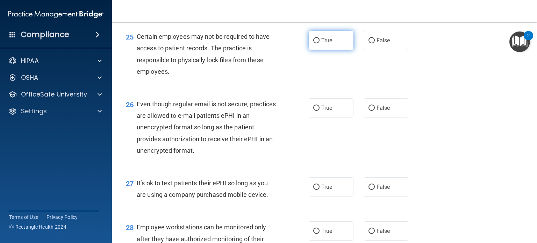
click at [313, 43] on input "True" at bounding box center [316, 40] width 6 height 5
radio input "true"
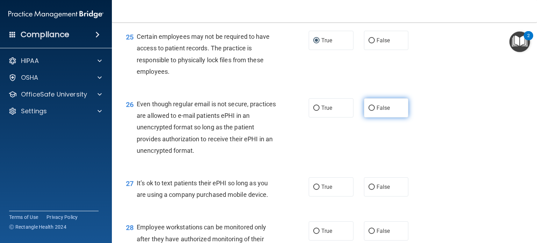
click at [369, 111] on input "False" at bounding box center [371, 108] width 6 height 5
radio input "true"
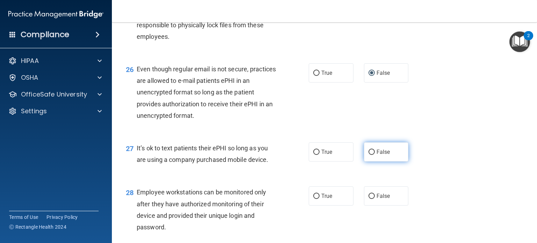
click at [371, 155] on input "False" at bounding box center [371, 152] width 6 height 5
radio input "true"
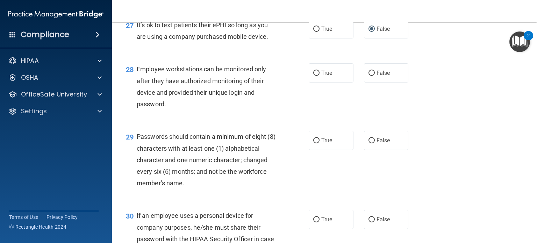
scroll to position [1748, 0]
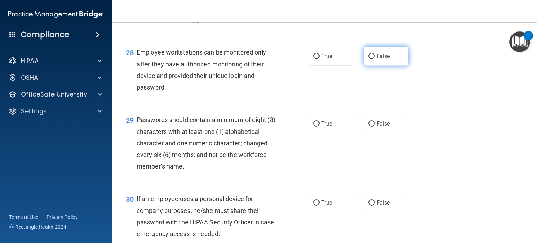
click at [369, 59] on input "False" at bounding box center [371, 56] width 6 height 5
radio input "true"
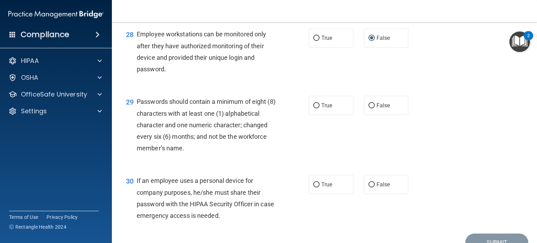
scroll to position [1783, 0]
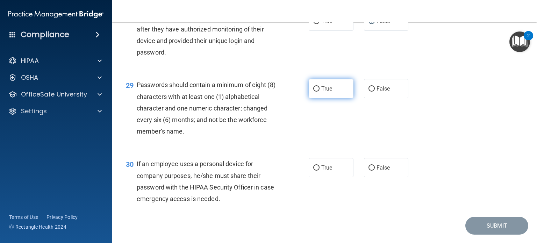
click at [317, 98] on label "True" at bounding box center [331, 88] width 45 height 19
click at [317, 92] on input "True" at bounding box center [316, 88] width 6 height 5
radio input "true"
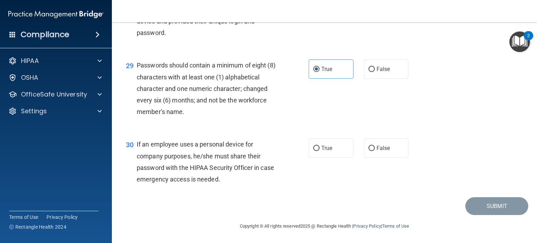
scroll to position [1838, 0]
click at [314, 146] on input "True" at bounding box center [316, 148] width 6 height 5
radio input "true"
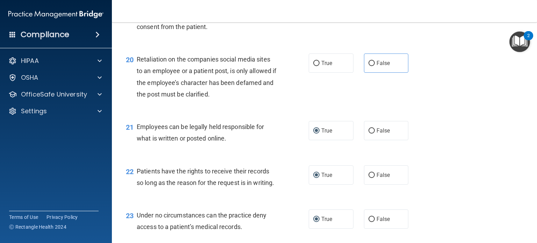
scroll to position [1278, 0]
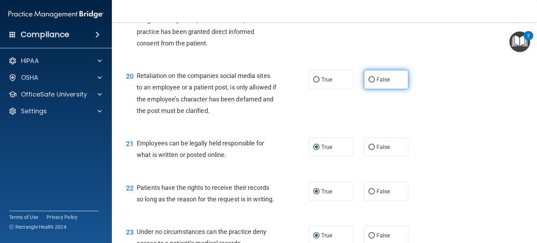
click at [369, 83] on input "False" at bounding box center [371, 79] width 6 height 5
radio input "true"
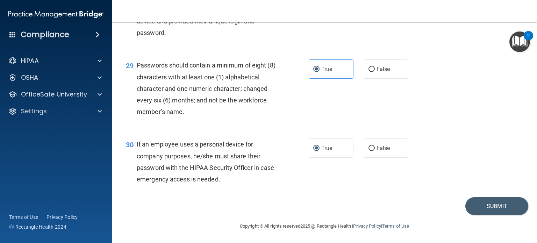
scroll to position [1838, 0]
click at [488, 205] on button "Submit" at bounding box center [496, 206] width 63 height 18
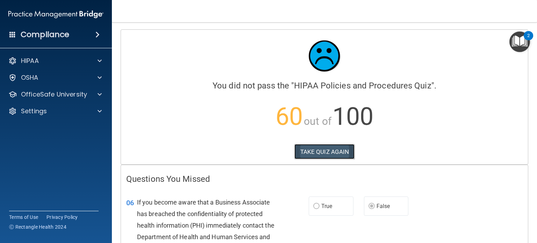
click at [323, 149] on button "TAKE QUIZ AGAIN" at bounding box center [324, 151] width 60 height 15
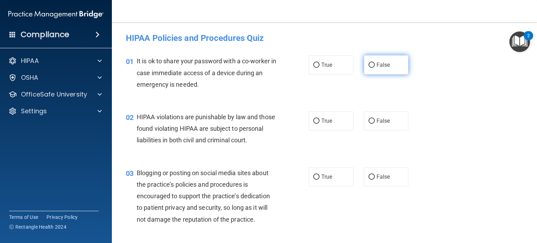
click at [371, 63] on input "False" at bounding box center [371, 65] width 6 height 5
radio input "true"
click at [314, 120] on input "True" at bounding box center [316, 121] width 6 height 5
radio input "true"
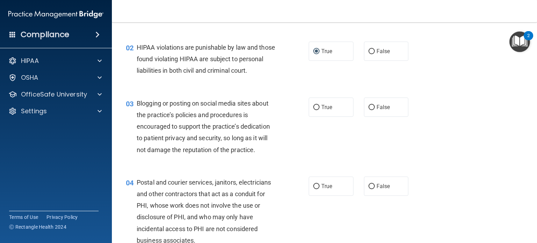
scroll to position [70, 0]
click at [369, 110] on input "False" at bounding box center [371, 107] width 6 height 5
radio input "true"
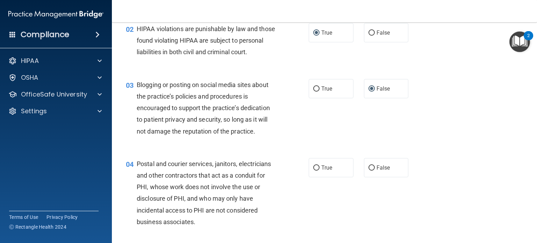
scroll to position [105, 0]
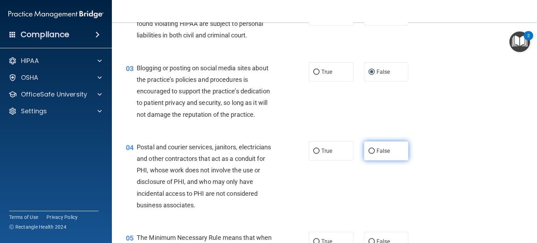
click at [365, 158] on label "False" at bounding box center [386, 150] width 45 height 19
click at [368, 154] on input "False" at bounding box center [371, 151] width 6 height 5
radio input "true"
click at [317, 159] on label "True" at bounding box center [331, 150] width 45 height 19
click at [317, 154] on input "True" at bounding box center [316, 151] width 6 height 5
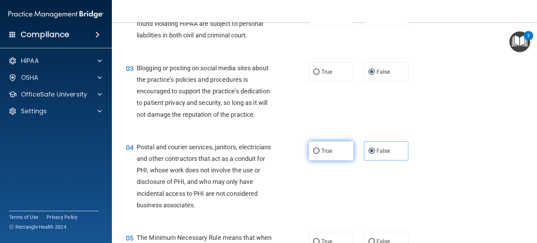
radio input "true"
radio input "false"
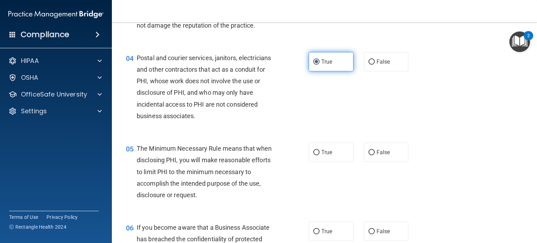
scroll to position [210, 0]
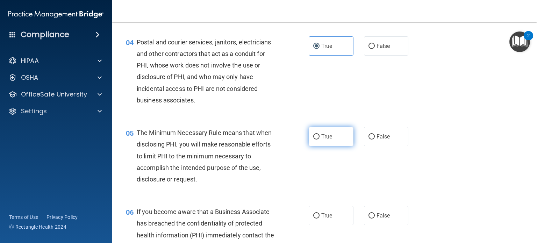
click at [315, 139] on input "True" at bounding box center [316, 136] width 6 height 5
radio input "true"
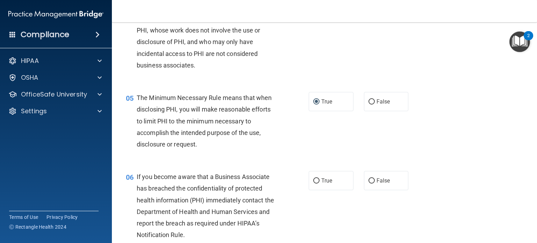
scroll to position [280, 0]
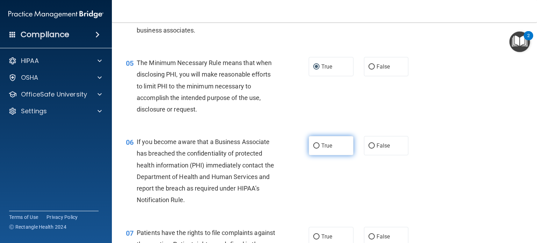
click at [316, 149] on input "True" at bounding box center [316, 145] width 6 height 5
radio input "true"
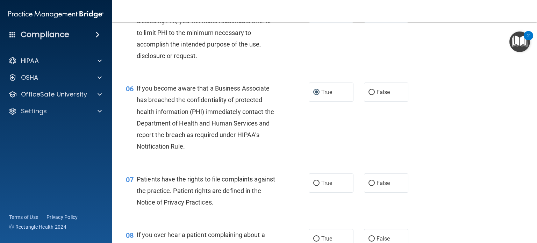
scroll to position [350, 0]
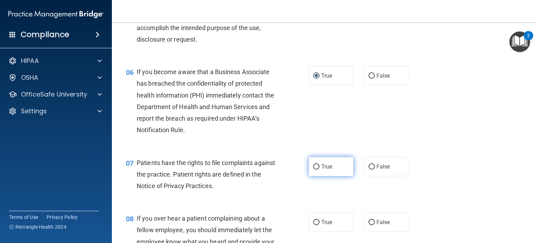
click at [316, 170] on input "True" at bounding box center [316, 166] width 6 height 5
radio input "true"
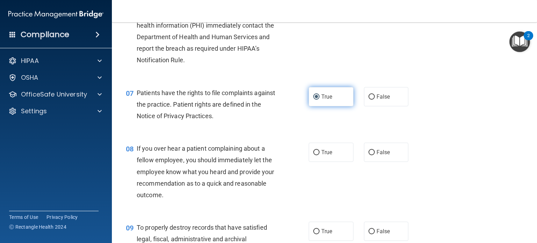
scroll to position [454, 0]
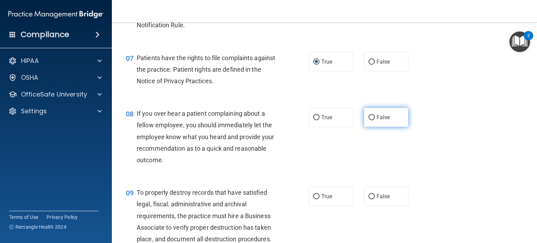
click at [369, 120] on input "False" at bounding box center [371, 117] width 6 height 5
radio input "true"
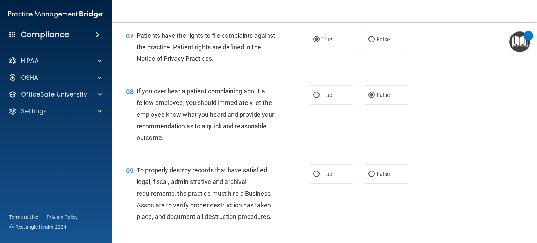
scroll to position [489, 0]
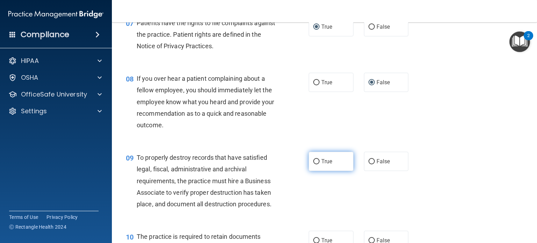
click at [314, 164] on input "True" at bounding box center [316, 161] width 6 height 5
radio input "true"
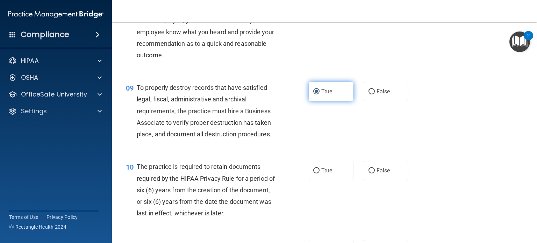
scroll to position [594, 0]
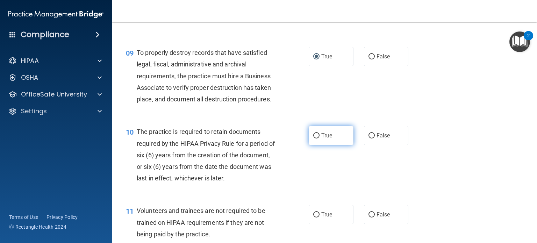
click at [313, 138] on input "True" at bounding box center [316, 135] width 6 height 5
radio input "true"
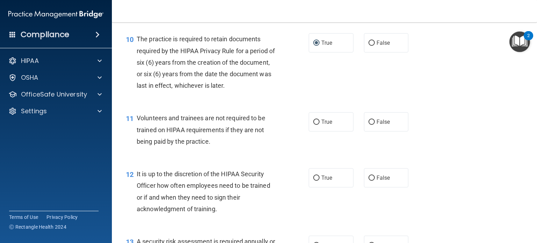
scroll to position [699, 0]
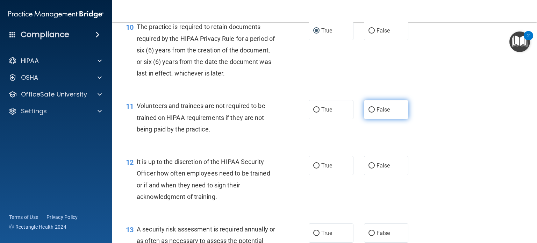
click at [368, 113] on input "False" at bounding box center [371, 109] width 6 height 5
radio input "true"
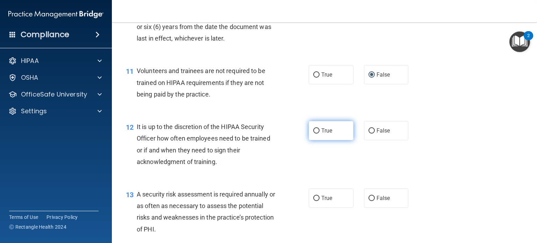
click at [313, 134] on input "True" at bounding box center [316, 130] width 6 height 5
radio input "true"
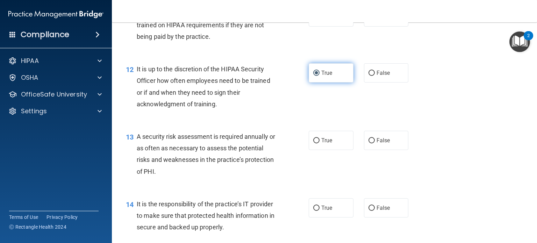
scroll to position [804, 0]
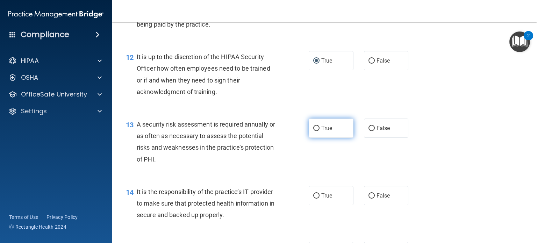
click at [313, 131] on input "True" at bounding box center [316, 128] width 6 height 5
radio input "true"
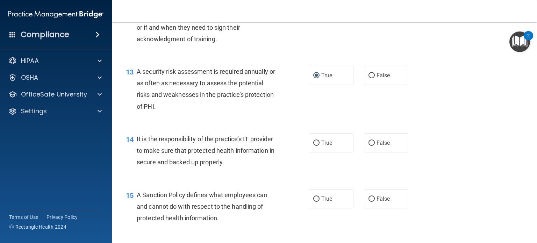
scroll to position [874, 0]
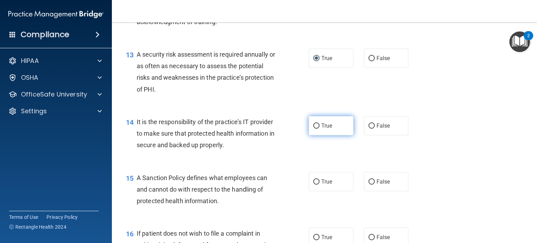
click at [314, 129] on input "True" at bounding box center [316, 125] width 6 height 5
radio input "true"
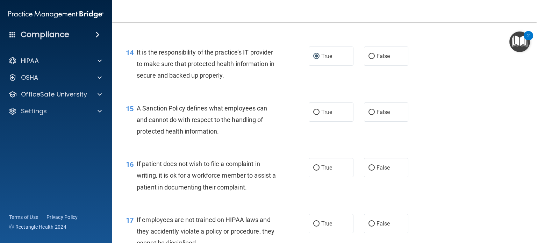
scroll to position [944, 0]
click at [318, 121] on label "True" at bounding box center [331, 111] width 45 height 19
click at [318, 115] on input "True" at bounding box center [316, 111] width 6 height 5
radio input "true"
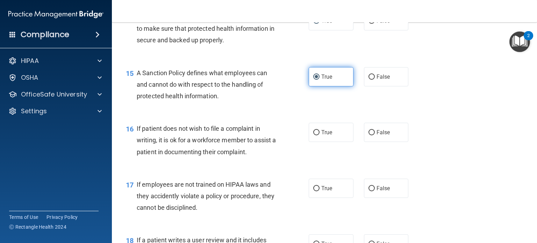
scroll to position [1014, 0]
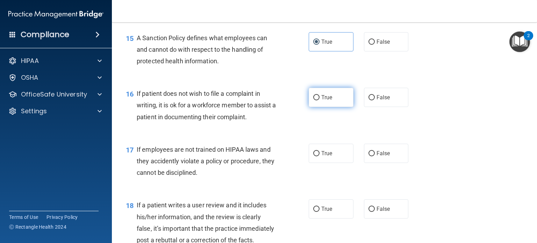
click at [313, 100] on input "True" at bounding box center [316, 97] width 6 height 5
radio input "true"
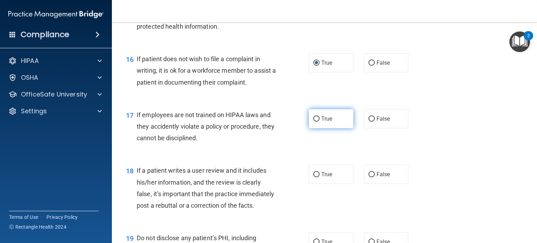
scroll to position [1049, 0]
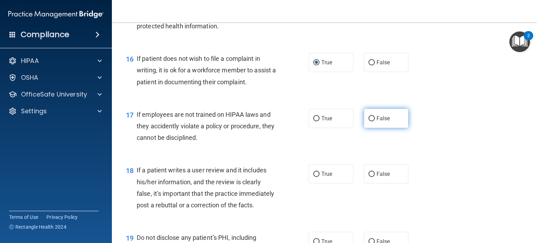
click at [364, 127] on label "False" at bounding box center [386, 118] width 45 height 19
click at [368, 121] on input "False" at bounding box center [371, 118] width 6 height 5
radio input "true"
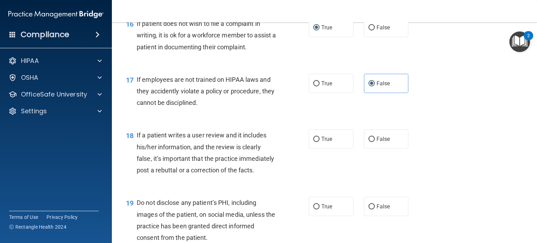
scroll to position [1119, 0]
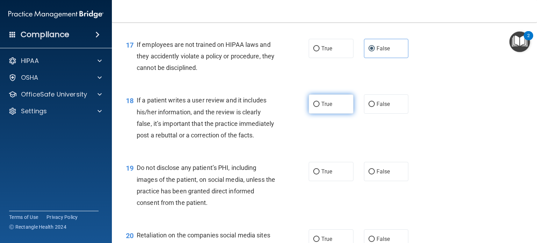
click at [315, 107] on input "True" at bounding box center [316, 104] width 6 height 5
radio input "true"
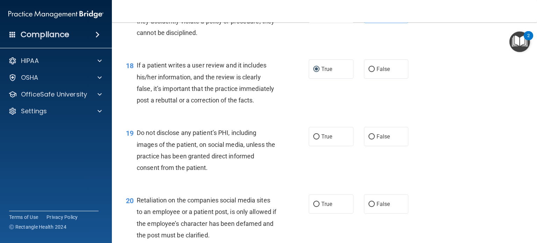
scroll to position [1189, 0]
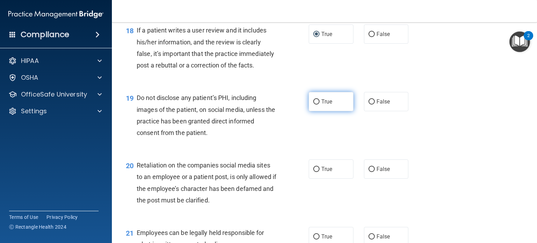
click at [313, 105] on input "True" at bounding box center [316, 101] width 6 height 5
radio input "true"
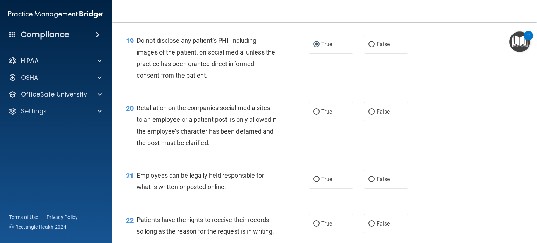
scroll to position [1259, 0]
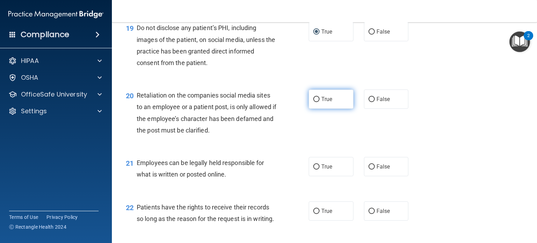
click at [315, 102] on input "True" at bounding box center [316, 99] width 6 height 5
radio input "true"
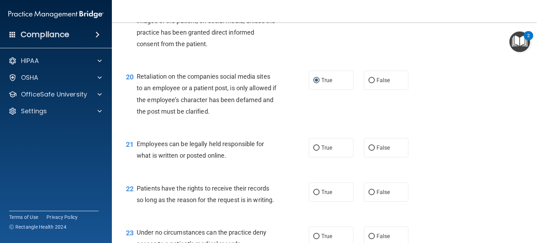
scroll to position [1294, 0]
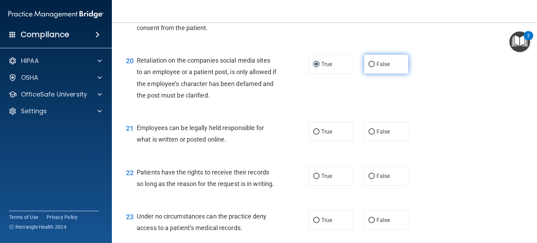
click at [369, 67] on input "False" at bounding box center [371, 64] width 6 height 5
radio input "true"
radio input "false"
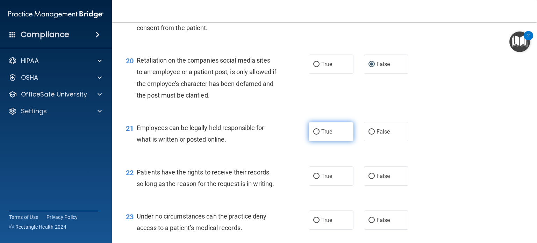
click at [318, 141] on label "True" at bounding box center [331, 131] width 45 height 19
click at [318, 135] on input "True" at bounding box center [316, 131] width 6 height 5
radio input "true"
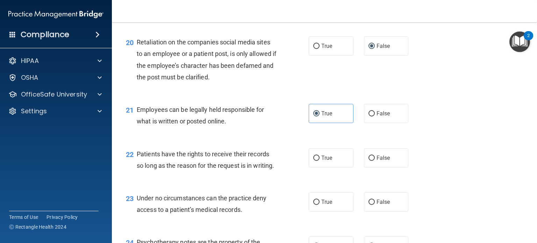
scroll to position [1329, 0]
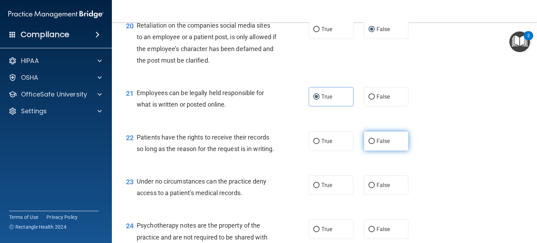
click at [371, 144] on input "False" at bounding box center [371, 141] width 6 height 5
radio input "true"
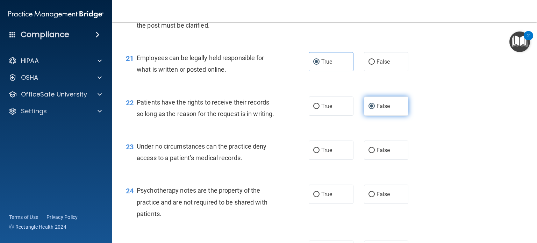
scroll to position [1398, 0]
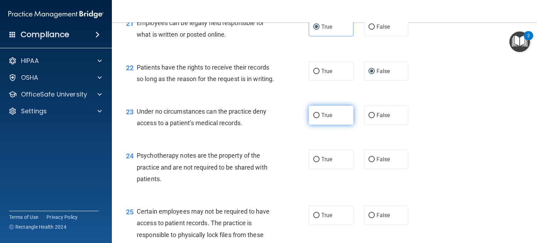
click at [314, 118] on input "True" at bounding box center [316, 115] width 6 height 5
radio input "true"
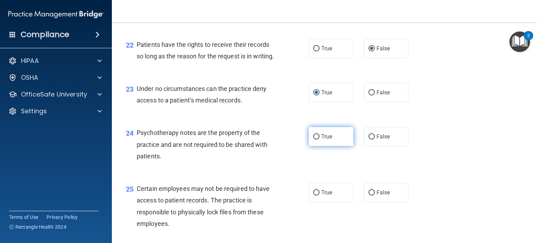
scroll to position [1433, 0]
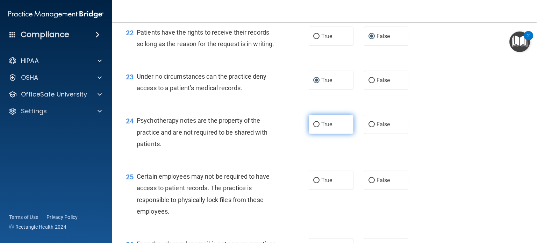
click at [316, 127] on input "True" at bounding box center [316, 124] width 6 height 5
radio input "true"
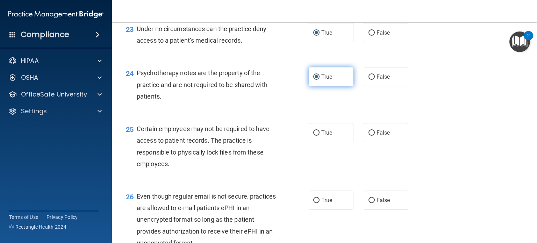
scroll to position [1503, 0]
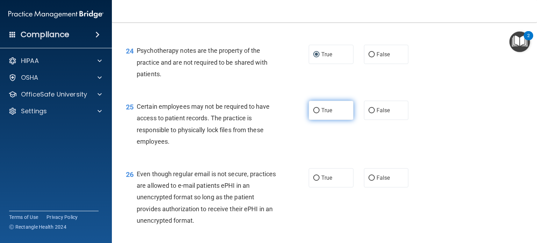
click at [315, 113] on input "True" at bounding box center [316, 110] width 6 height 5
radio input "true"
click at [369, 113] on input "False" at bounding box center [371, 110] width 6 height 5
radio input "true"
click at [313, 113] on input "True" at bounding box center [316, 110] width 6 height 5
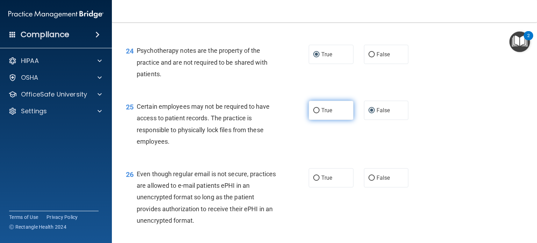
radio input "true"
radio input "false"
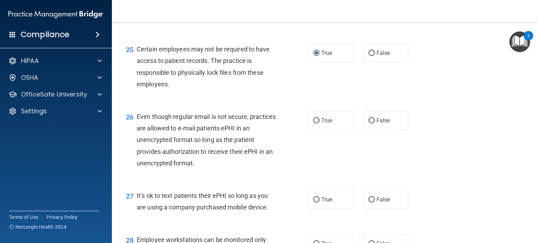
scroll to position [1573, 0]
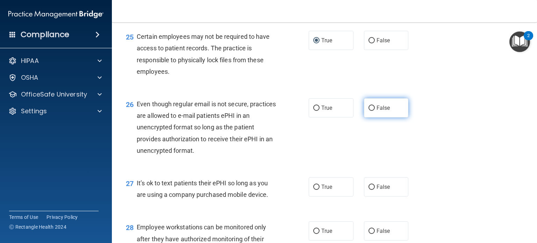
click at [368, 111] on input "False" at bounding box center [371, 108] width 6 height 5
radio input "true"
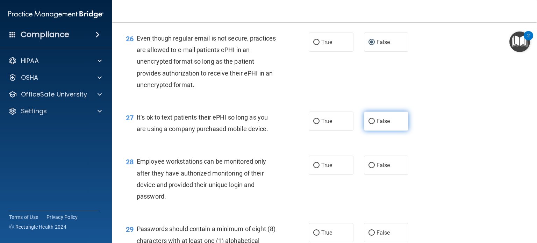
scroll to position [1643, 0]
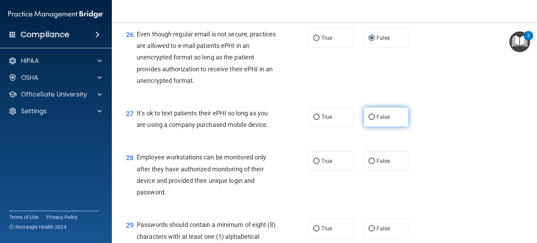
click at [368, 120] on input "False" at bounding box center [371, 117] width 6 height 5
radio input "true"
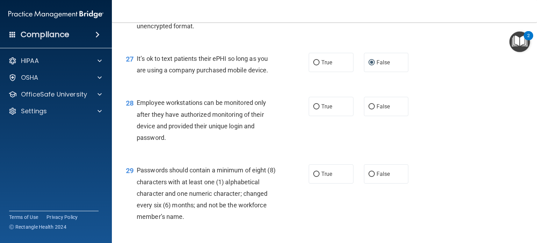
scroll to position [1713, 0]
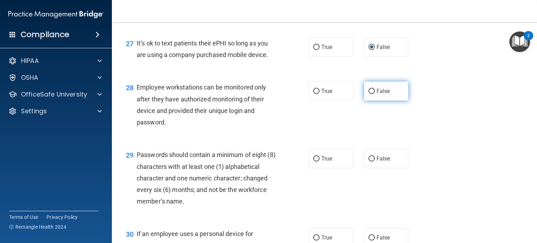
click at [368, 94] on input "False" at bounding box center [371, 91] width 6 height 5
radio input "true"
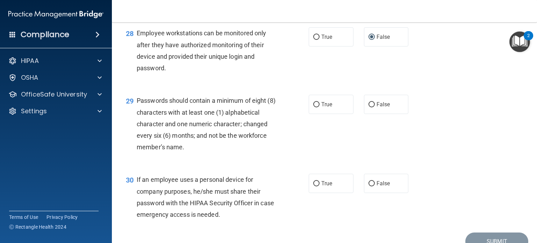
scroll to position [1783, 0]
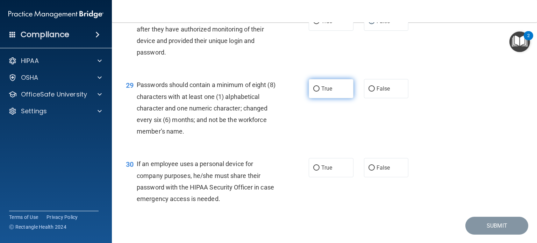
click at [316, 92] on input "True" at bounding box center [316, 88] width 6 height 5
radio input "true"
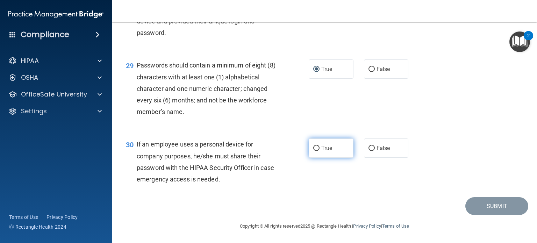
scroll to position [1838, 0]
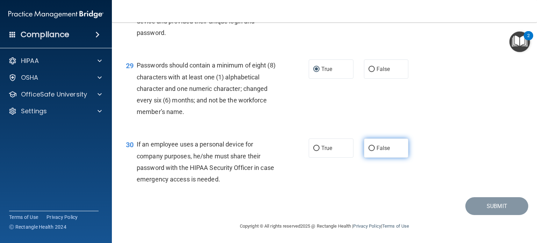
click at [368, 147] on input "False" at bounding box center [371, 148] width 6 height 5
radio input "true"
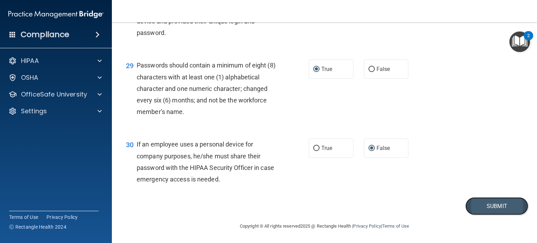
click at [478, 208] on button "Submit" at bounding box center [496, 206] width 63 height 18
